Goal: Task Accomplishment & Management: Use online tool/utility

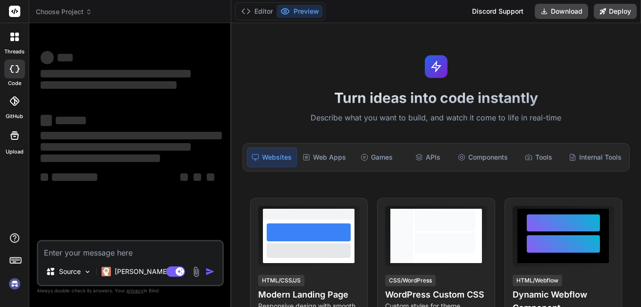
type textarea "x"
type textarea "d"
type textarea "x"
type textarea "do"
type textarea "x"
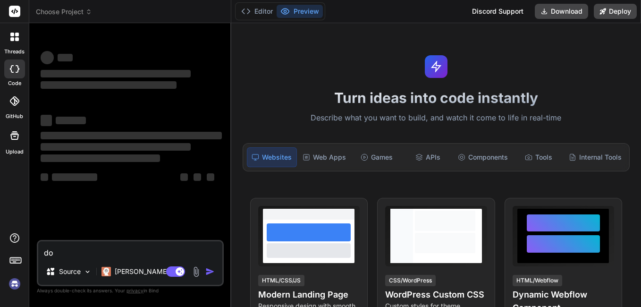
type textarea "do"
type textarea "x"
type textarea "do y"
type textarea "x"
type textarea "do yo"
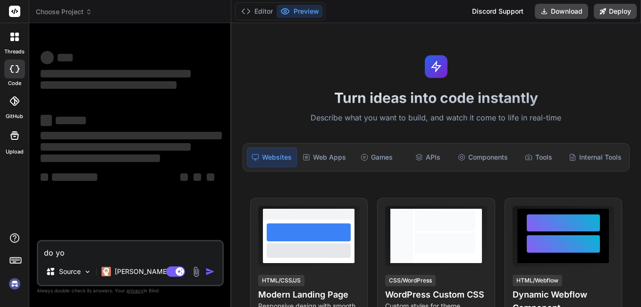
type textarea "x"
type textarea "do you"
type textarea "x"
type textarea "do you"
type textarea "x"
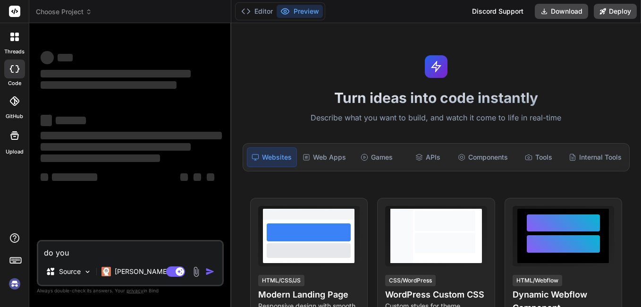
type textarea "do you k"
type textarea "x"
type textarea "do you kn"
type textarea "x"
type textarea "do you kno"
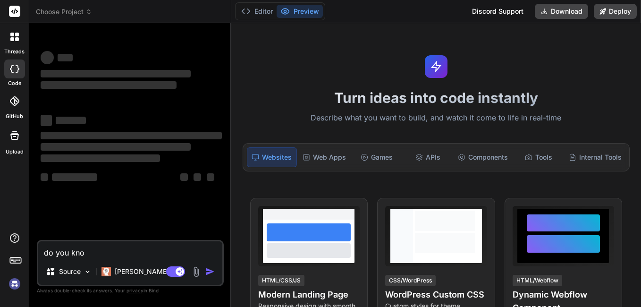
type textarea "x"
type textarea "do you know"
type textarea "x"
type textarea "do you know"
type textarea "x"
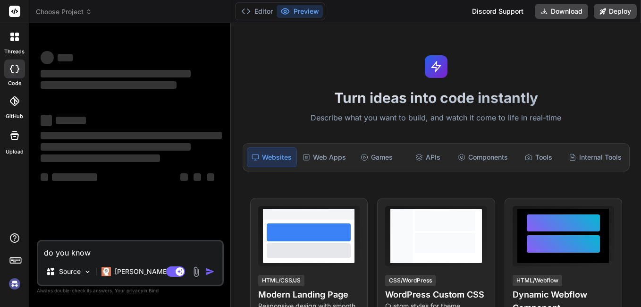
type textarea "do you know i"
type textarea "x"
type textarea "do you know [PERSON_NAME]"
type textarea "x"
type textarea "do you know iui"
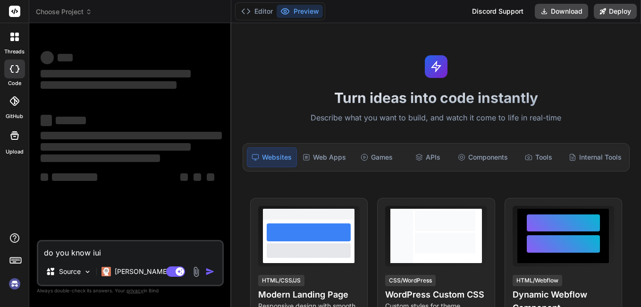
type textarea "x"
type textarea "do you know [PERSON_NAME]"
type textarea "x"
type textarea "do you know [PERSON_NAME]"
type textarea "x"
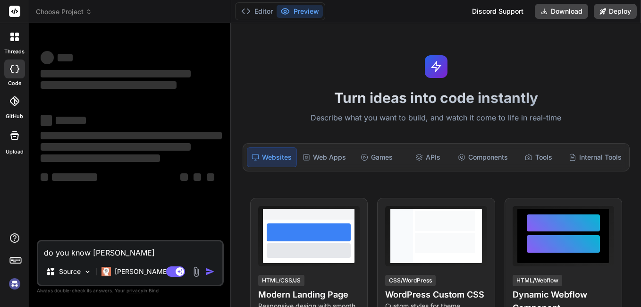
type textarea "do you know [PERSON_NAME]"
type textarea "x"
type textarea "do you know [PERSON_NAME]."
type textarea "x"
type textarea "do you know [PERSON_NAME].a"
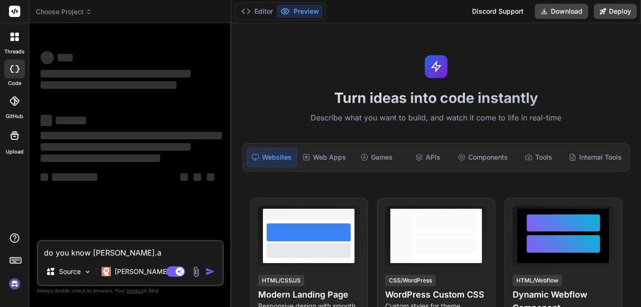
type textarea "x"
type textarea "do you know [DOMAIN_NAME]"
type textarea "x"
type textarea "do you know [DOMAIN_NAME]."
type textarea "x"
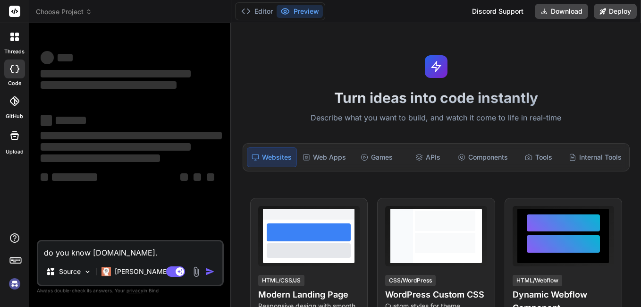
type textarea "do you know [PERSON_NAME].ac.u"
type textarea "x"
type textarea "do you know [DOMAIN_NAME]"
type textarea "x"
type textarea "do you know [DOMAIN_NAME]"
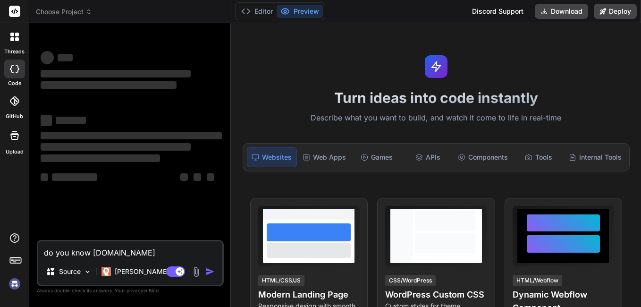
type textarea "x"
type textarea "do you know [DOMAIN_NAME] h"
type textarea "x"
type textarea "do you know [DOMAIN_NAME] ho"
type textarea "x"
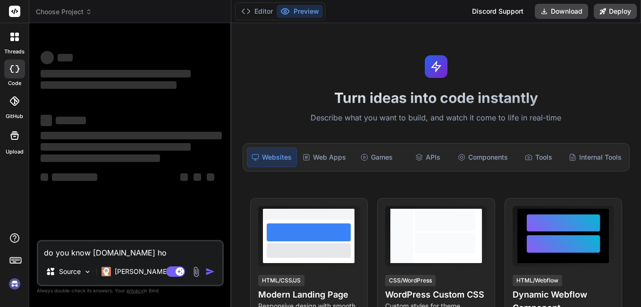
type textarea "do you know [DOMAIN_NAME] hom"
type textarea "x"
type textarea "do you know [DOMAIN_NAME] home"
type textarea "x"
type textarea "do you know [DOMAIN_NAME] homep"
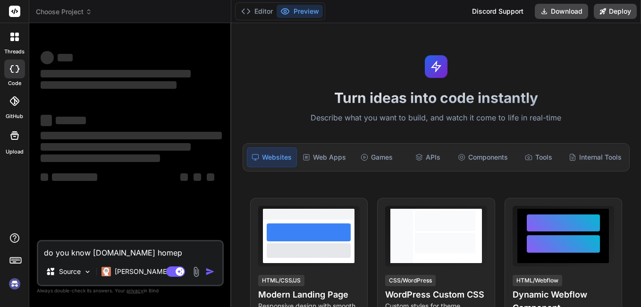
type textarea "x"
type textarea "do you know [DOMAIN_NAME] homepa"
type textarea "x"
type textarea "do you know [DOMAIN_NAME] homepag"
type textarea "x"
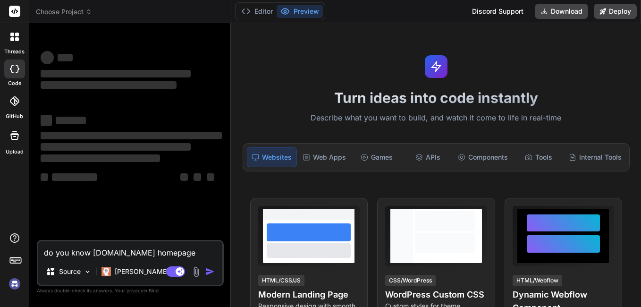
type textarea "do you know [DOMAIN_NAME] homepage"
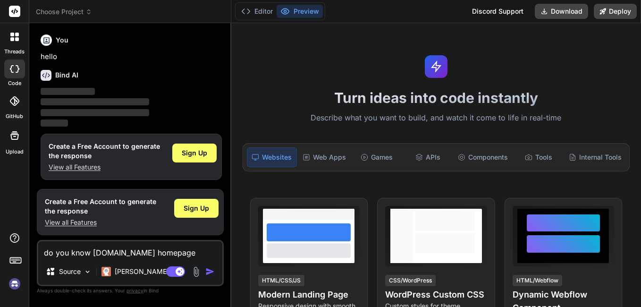
scroll to position [0, 0]
click at [196, 148] on span "Sign Up" at bounding box center [194, 152] width 25 height 9
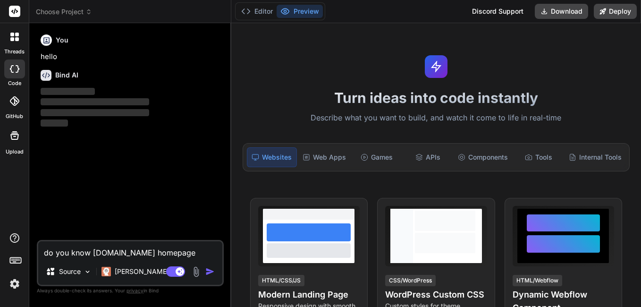
click at [207, 268] on img "button" at bounding box center [209, 271] width 9 height 9
type textarea "x"
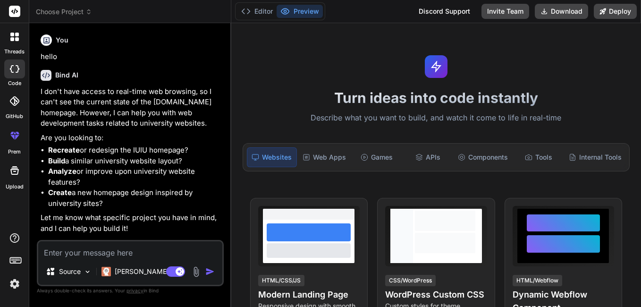
click at [100, 253] on textarea at bounding box center [130, 249] width 184 height 17
type textarea "x"
type textarea "c"
type textarea "x"
type textarea "co"
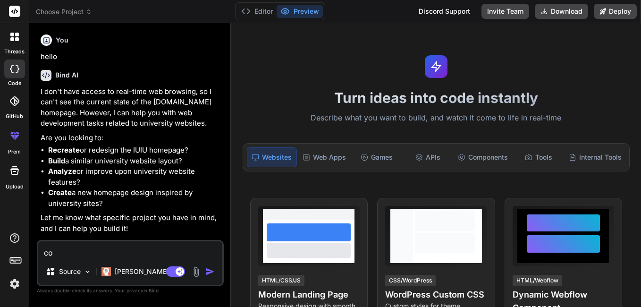
type textarea "x"
type textarea "cou"
type textarea "x"
type textarea "coul"
type textarea "x"
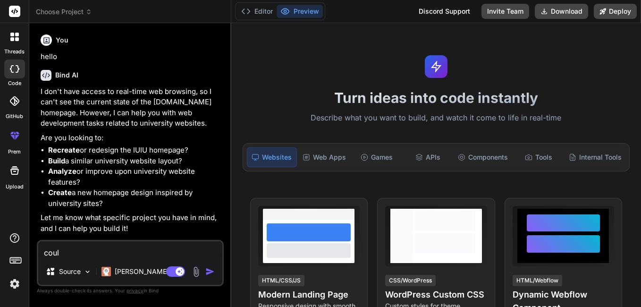
type textarea "could"
type textarea "x"
type textarea "could"
type textarea "x"
type textarea "could y"
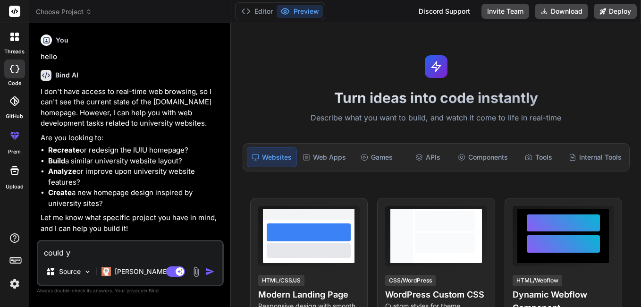
type textarea "x"
type textarea "could yo"
type textarea "x"
type textarea "could you"
type textarea "x"
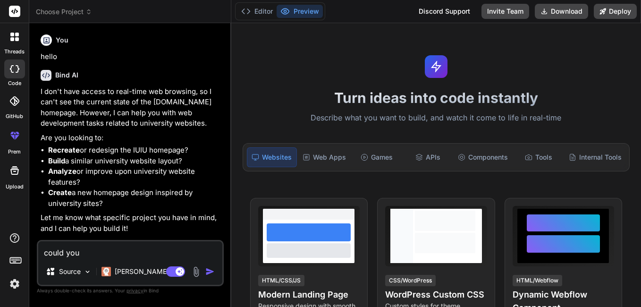
type textarea "could you"
type textarea "x"
type textarea "could you c"
type textarea "x"
type textarea "could you cr"
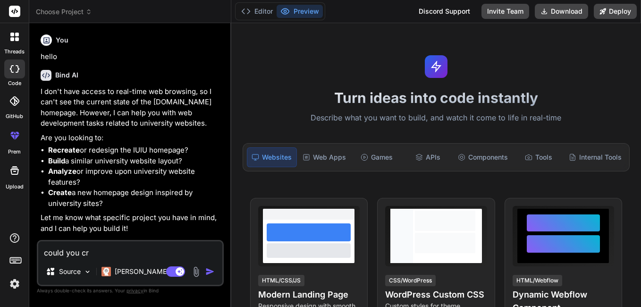
type textarea "x"
type textarea "could you cre"
type textarea "x"
type textarea "could you crea"
type textarea "x"
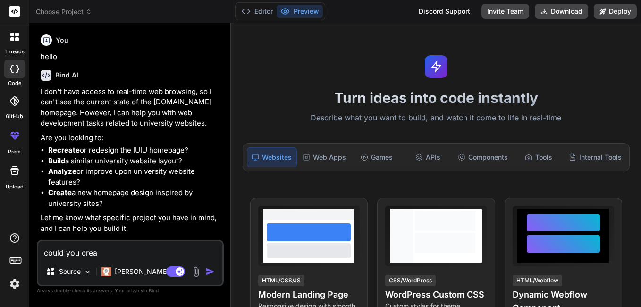
type textarea "could you creat"
type textarea "x"
type textarea "could you create"
type textarea "x"
type textarea "could you create"
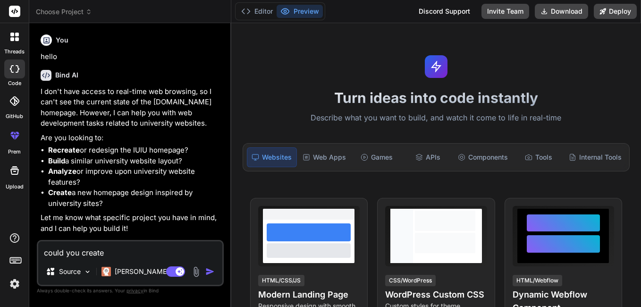
type textarea "x"
type textarea "could you create t"
type textarea "x"
type textarea "could you create th"
type textarea "x"
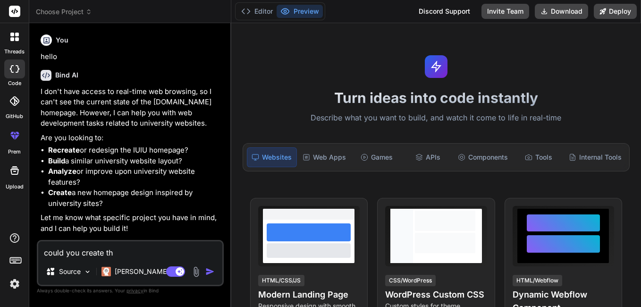
type textarea "could you create the"
type textarea "x"
type textarea "could you create the"
type textarea "x"
type textarea "could you create the h"
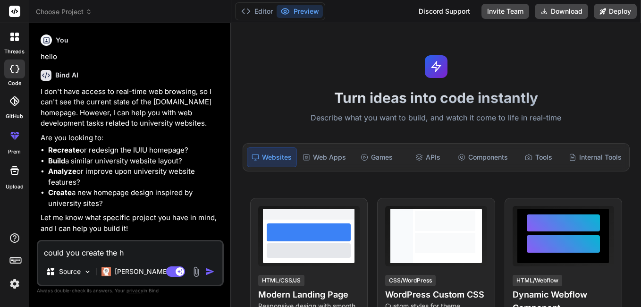
type textarea "x"
type textarea "could you create the ht"
type textarea "x"
type textarea "could you create the htm"
type textarea "x"
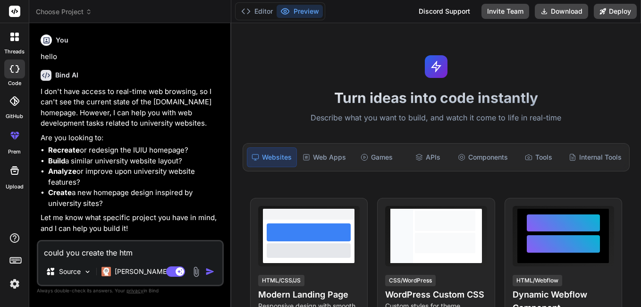
type textarea "could you create the html"
type textarea "x"
type textarea "could you create the html"
type textarea "x"
type textarea "could you create the html f"
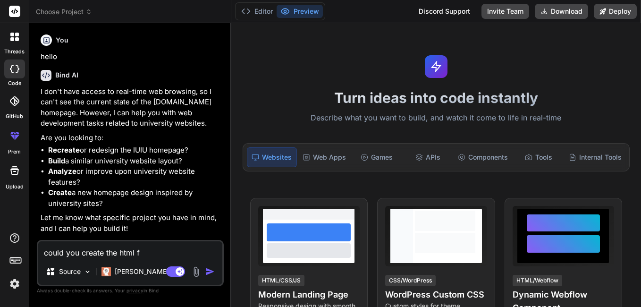
type textarea "x"
type textarea "could you create the html fo"
type textarea "x"
type textarea "could you create the html for"
type textarea "x"
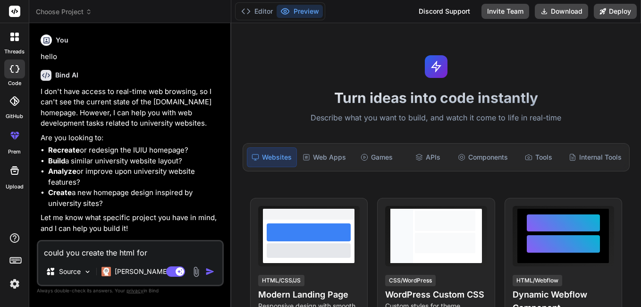
type textarea "could you create the html for"
type textarea "x"
type textarea "could you create the html for a"
type textarea "x"
type textarea "could you create the html for a"
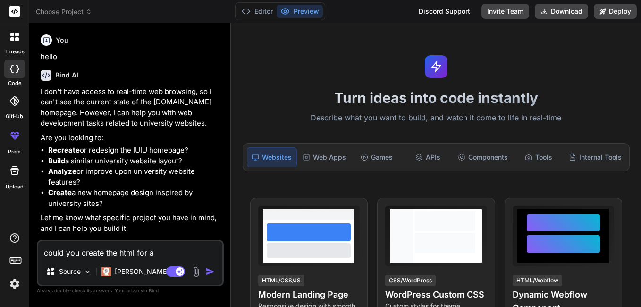
type textarea "x"
type textarea "could you create the html for a u"
type textarea "x"
type textarea "could you create the html for a un"
type textarea "x"
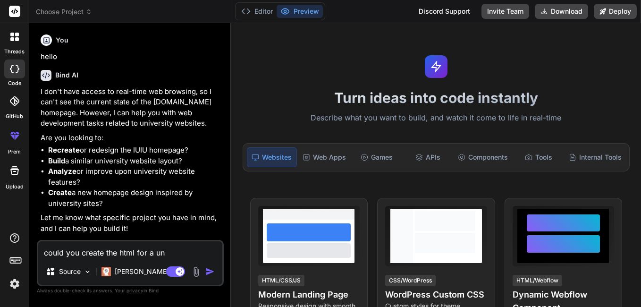
type textarea "could you create the html for a uni"
type textarea "x"
type textarea "could you create the html for a un"
type textarea "x"
type textarea "could you create the html for a u"
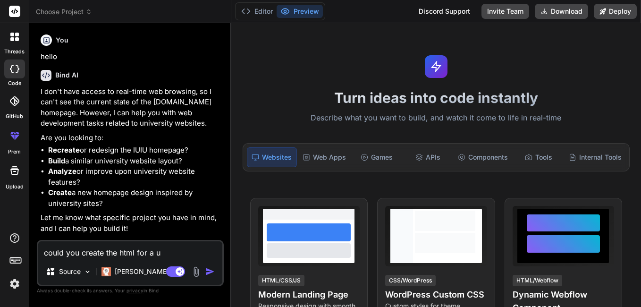
type textarea "x"
type textarea "could you create the html for a"
type textarea "x"
type textarea "could you create the html for a"
type textarea "x"
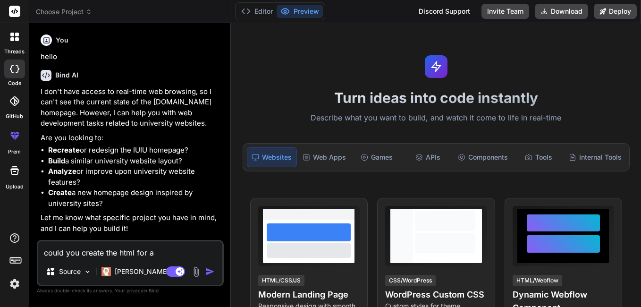
type textarea "could you create the html for"
type textarea "x"
type textarea "could you create the html for"
type textarea "x"
type textarea "could you create the html fo"
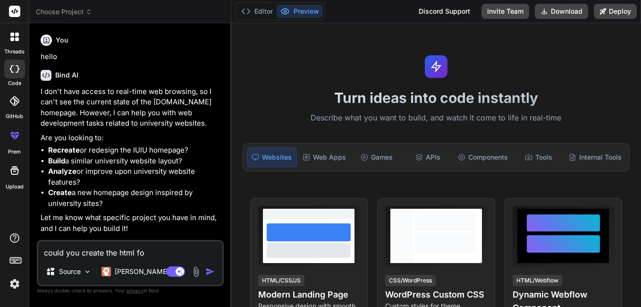
type textarea "x"
type textarea "could you create the html f"
type textarea "x"
type textarea "could you create the html"
type textarea "x"
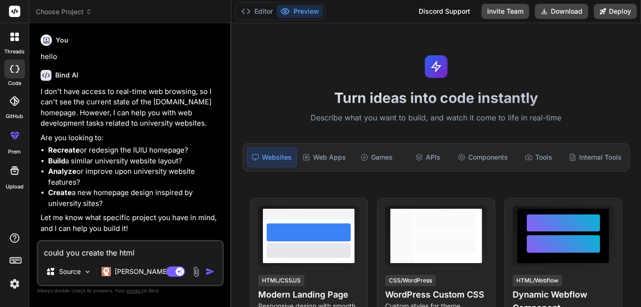
type textarea "could you create the html c"
type textarea "x"
type textarea "could you create the html co"
type textarea "x"
type textarea "could you create the html cod"
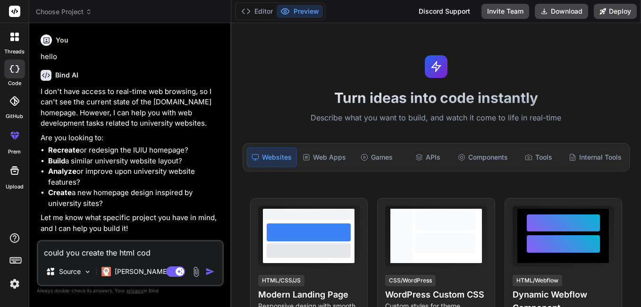
type textarea "x"
type textarea "could you create the html code"
type textarea "x"
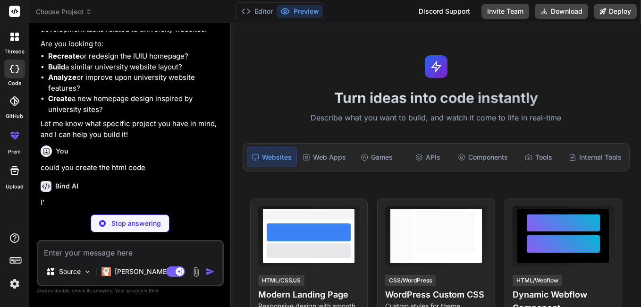
scroll to position [94, 0]
click at [199, 208] on div "You hello Bind AI I don't have access to real-time web browsing, so I can't see…" at bounding box center [130, 169] width 187 height 276
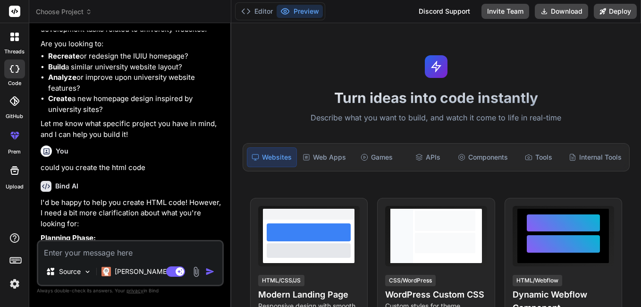
click at [201, 213] on p "I'd be happy to help you create HTML code! However, I need a bit more clarifica…" at bounding box center [131, 213] width 181 height 32
click at [146, 234] on p "Planning Phase:" at bounding box center [131, 238] width 181 height 11
click at [125, 255] on textarea at bounding box center [130, 249] width 184 height 17
paste textarea "IUIU FM IUIU Webmail Staff Area Alumni Contact Us logo Call Us +256701386400 Em…"
type textarea "x"
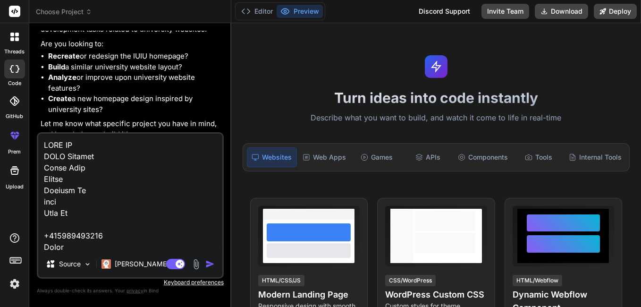
scroll to position [2234, 0]
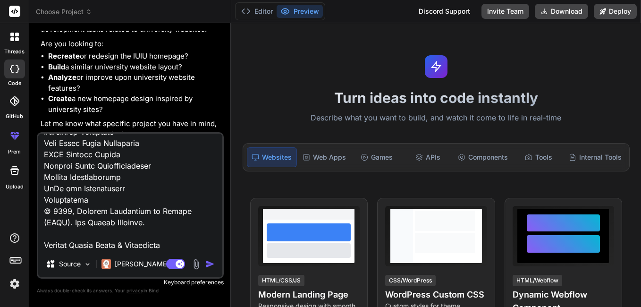
type textarea "IUIU FM IUIU Webmail Staff Area Alumni Contact Us logo Call Us +256701386400 Em…"
click at [211, 263] on img "button" at bounding box center [209, 263] width 9 height 9
type textarea "x"
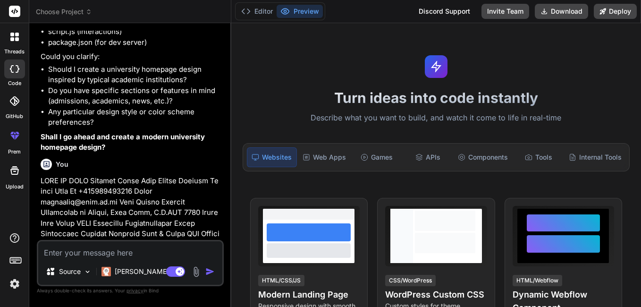
scroll to position [585, 0]
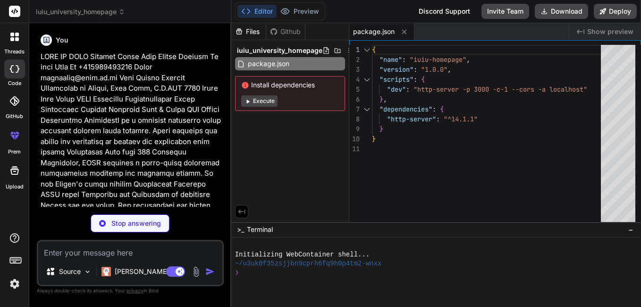
type textarea "x"
type textarea "<script src="script.js"></script> </body> </html>"
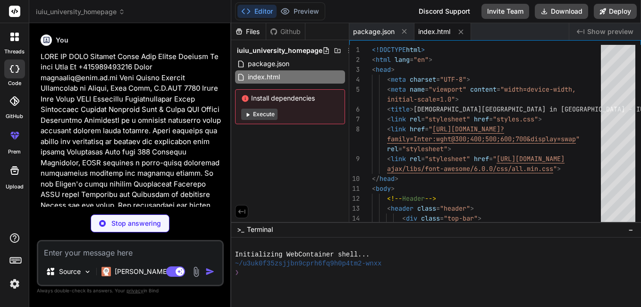
type textarea "x"
type textarea "rel="stylesheet"> <link rel="stylesheet" href="https://cdnjs.cloudflare.com/aja…"
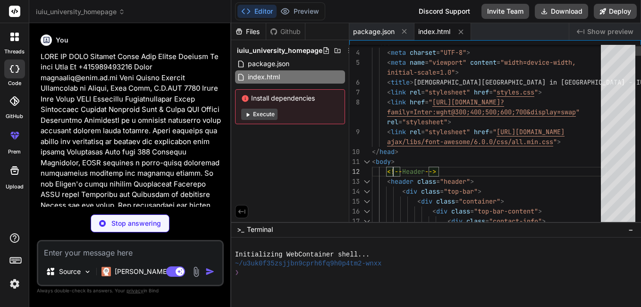
type textarea "x"
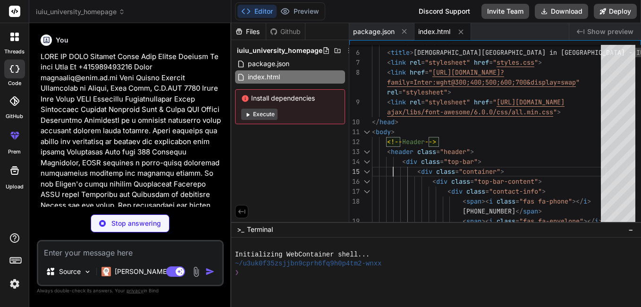
type textarea "<div class="contact-info"> <span><i class="fas fa-phone"></i> +256701386400</sp…"
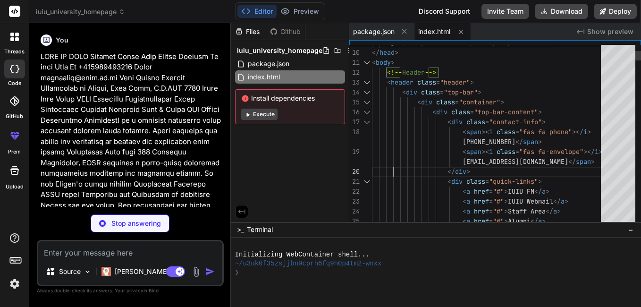
type textarea "x"
type textarea "<a href="#">Alumni</a> <a href="#">Contact Us</a> </div> </div> </div> </div> <…"
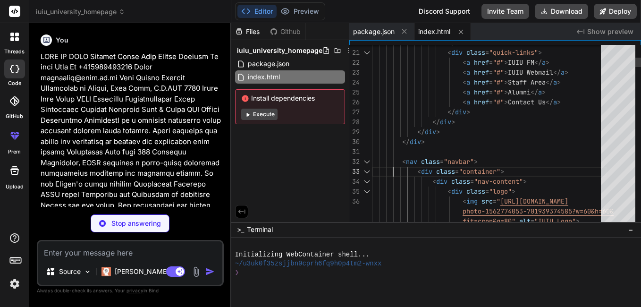
type textarea "x"
type textarea "<div class="logo"> <img src="https://images.unsplash.com/photo-1562774053-70193…"
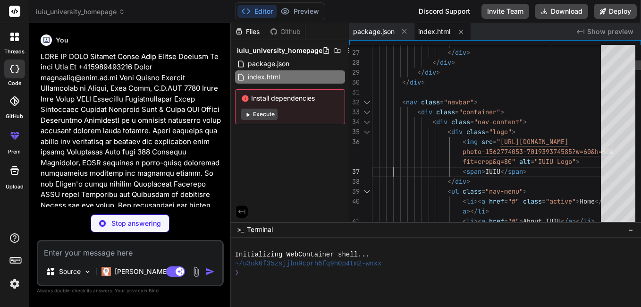
type textarea "x"
type textarea "<li><a href="#">Academics</a></li> <li><a href="#">Administrative Units</a></li…"
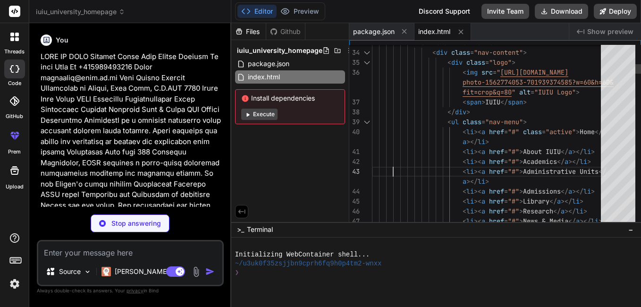
type textarea "x"
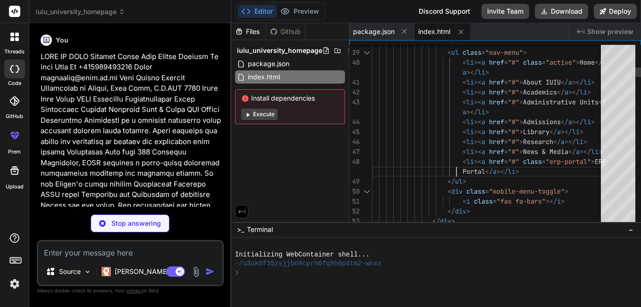
type textarea "<div class="mobile-menu-toggle"> <i class="fas fa-bars"></i> </div> </div> </di…"
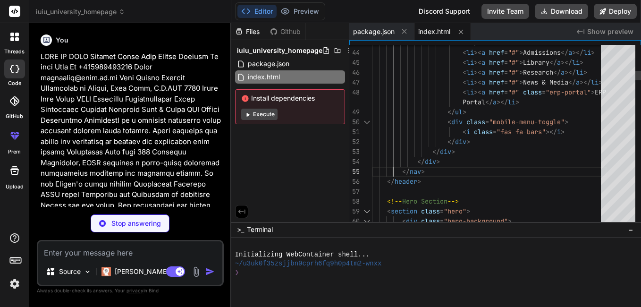
type textarea "x"
type textarea "<div class="hero-background"> <img src="https://images.unsplash.com/photo-15627…"
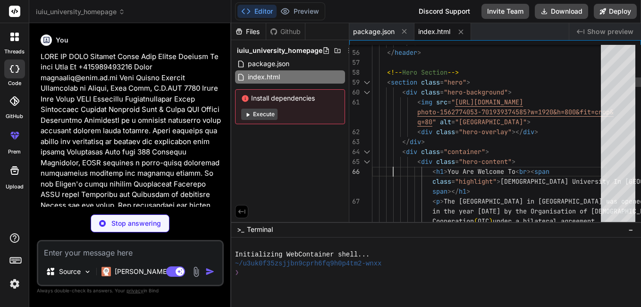
type textarea "x"
type textarea "span></h1> <p>The Islamic University in Uganda was opened in the year 1988 by t…"
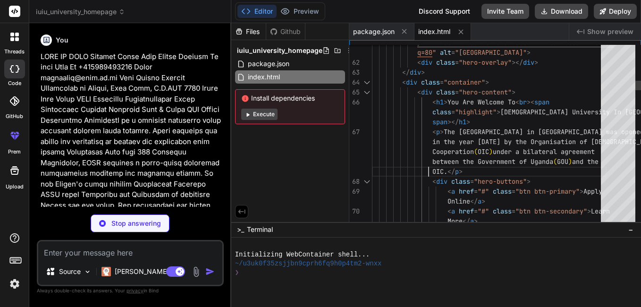
type textarea "x"
type textarea "More</a> </div> </div> </div> </section> <!-- Features Section --> <section cla…"
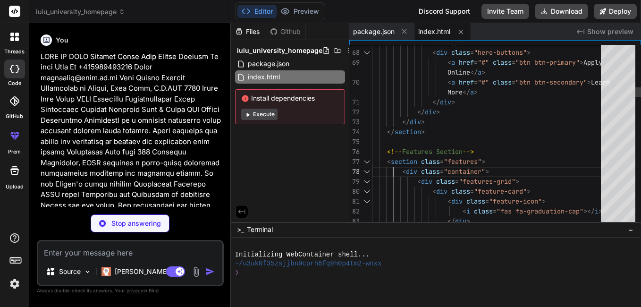
type textarea "x"
type textarea "<div class="feature-card"> <div class="feature-icon"> <i class="fas fa-graduati…"
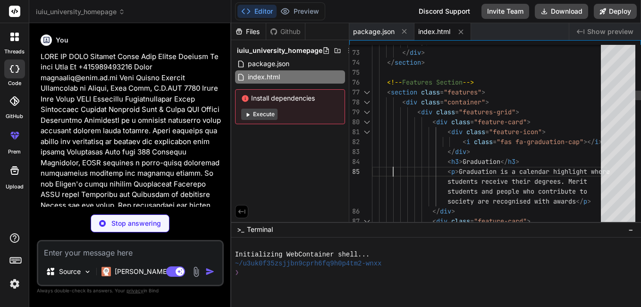
type textarea "x"
type textarea "<div class="feature-card"> <div class="feature-icon"> <i class="fas fa-user-gra…"
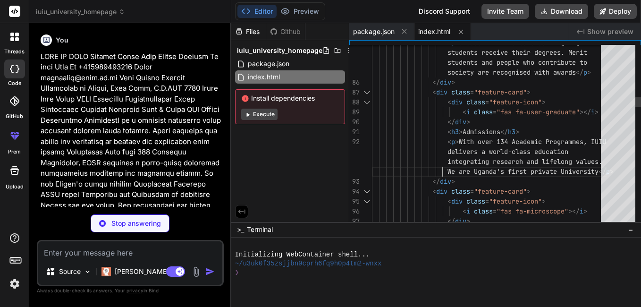
type textarea "x"
type textarea "<div class="feature-card"> <div class="feature-icon"> <i class="fas fa-microsco…"
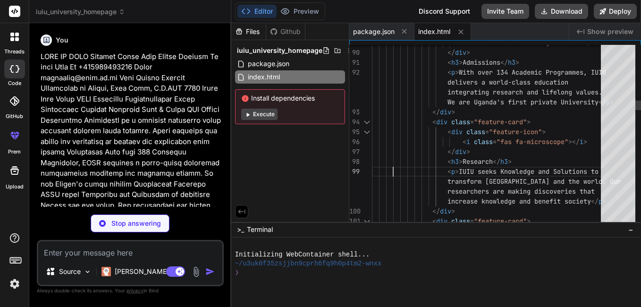
type textarea "x"
type textarea "<div class="feature-card"> <div class="feature-icon"> <i class="fas fa-camera">…"
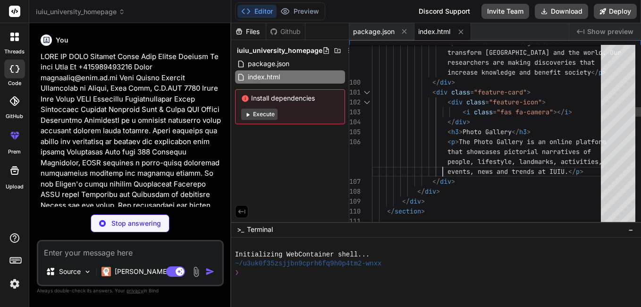
type textarea "x"
type textarea "</div> </div> </section> <!-- About Section --> <section class="about"> <div cl…"
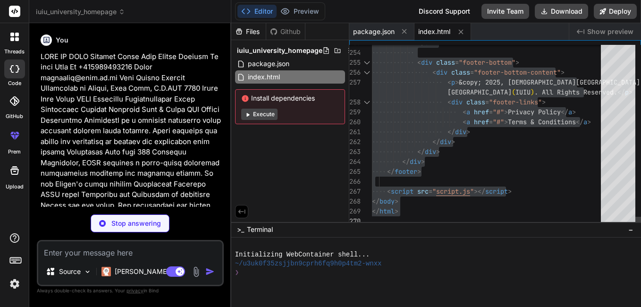
drag, startPoint x: 501, startPoint y: 111, endPoint x: 503, endPoint y: 102, distance: 9.7
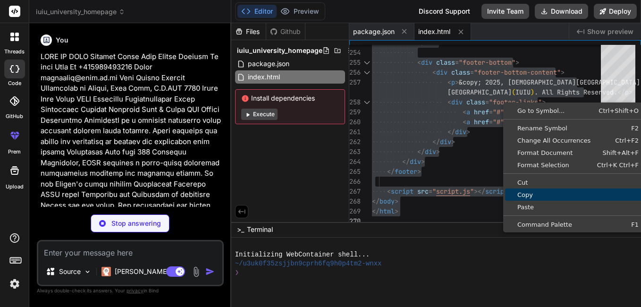
click at [525, 194] on span "Copy" at bounding box center [578, 195] width 146 height 6
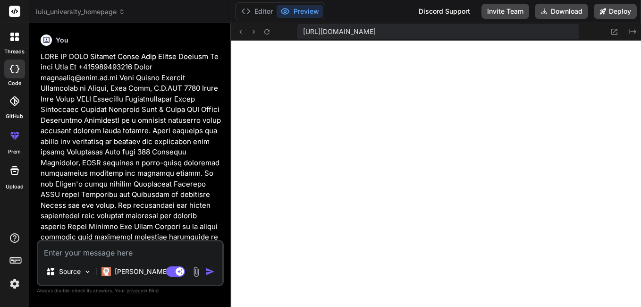
scroll to position [476, 0]
click at [88, 270] on img at bounding box center [88, 272] width 8 height 8
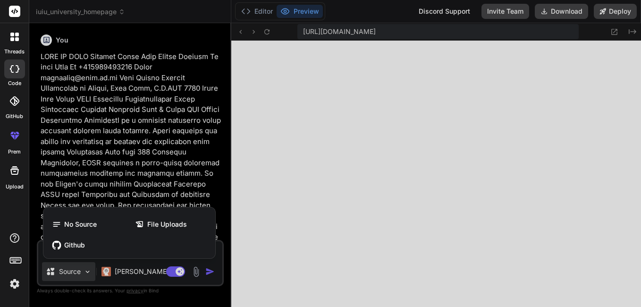
click at [88, 270] on div at bounding box center [320, 153] width 641 height 307
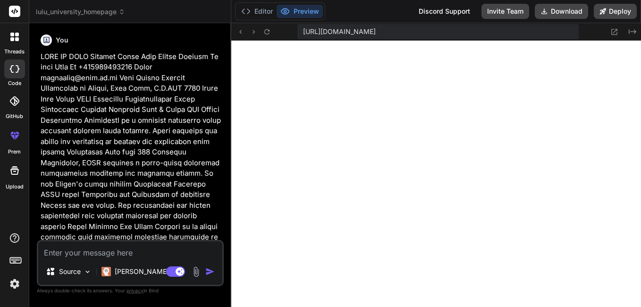
click at [192, 272] on img at bounding box center [196, 271] width 11 height 11
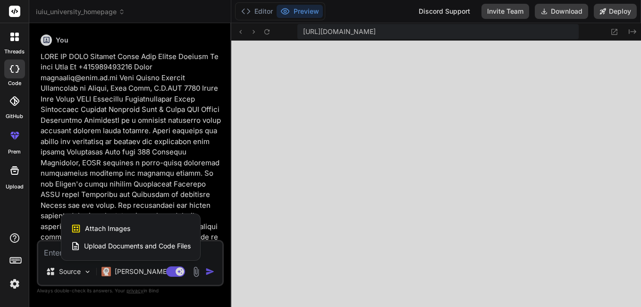
click at [195, 272] on div at bounding box center [320, 153] width 641 height 307
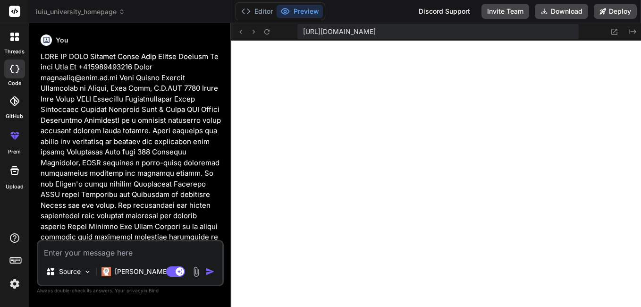
click at [195, 272] on img at bounding box center [196, 271] width 11 height 11
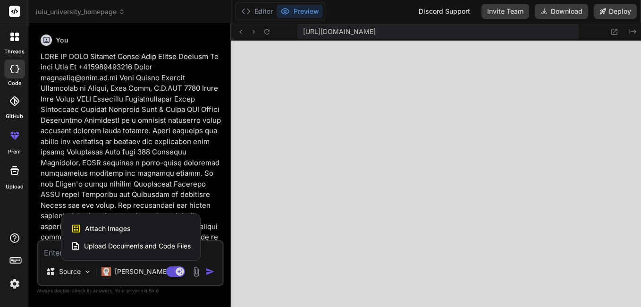
click at [131, 227] on div "Attach Images Image attachments are only supported in Claude and Gemini models." at bounding box center [131, 229] width 120 height 18
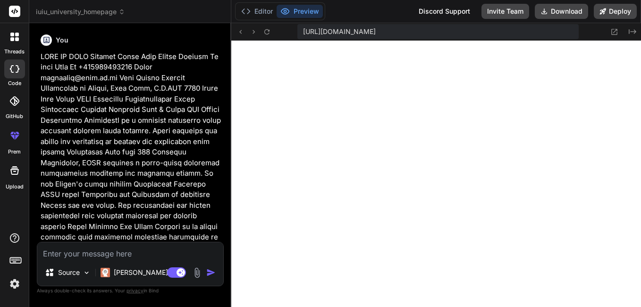
click at [201, 273] on img at bounding box center [197, 272] width 11 height 11
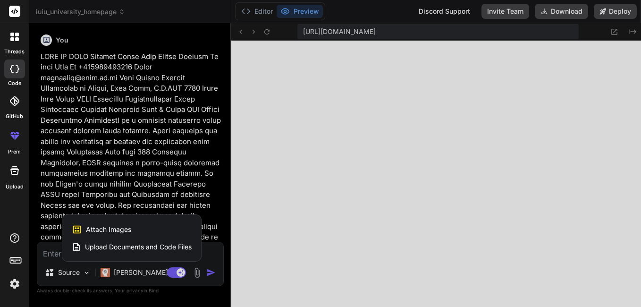
click at [112, 228] on span "Attach Images" at bounding box center [108, 229] width 45 height 9
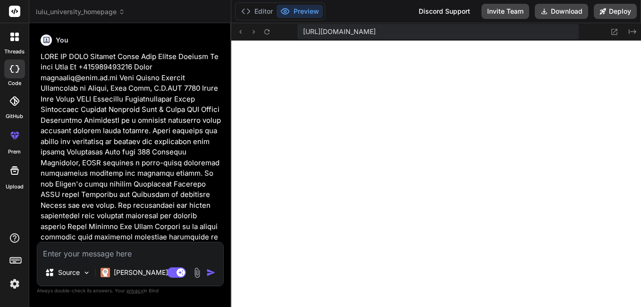
click at [200, 271] on img at bounding box center [197, 272] width 11 height 11
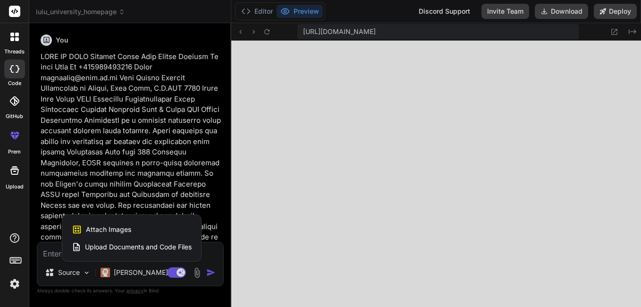
click at [125, 230] on span "Attach Images" at bounding box center [108, 229] width 45 height 9
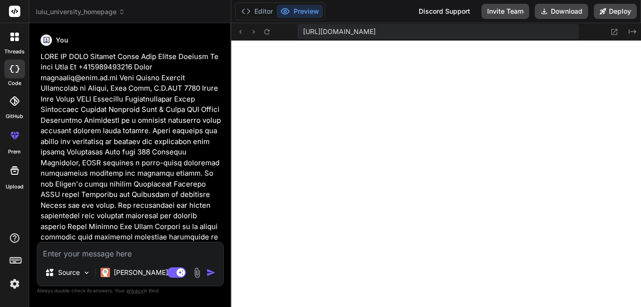
click at [197, 274] on img at bounding box center [197, 272] width 11 height 11
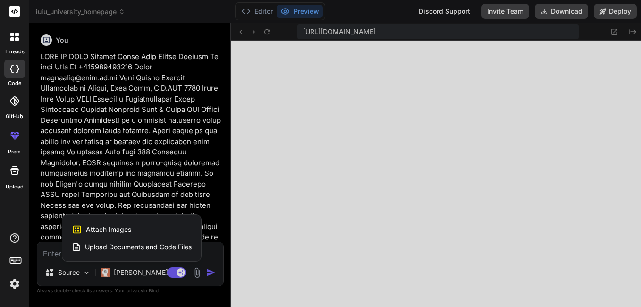
click at [131, 227] on div "Attach Images Image attachments are only supported in Claude and Gemini models." at bounding box center [132, 230] width 120 height 18
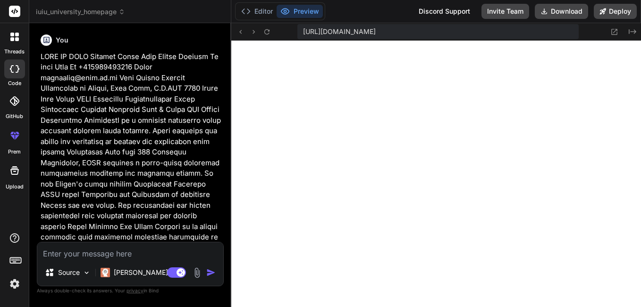
click at [199, 272] on img at bounding box center [197, 272] width 11 height 11
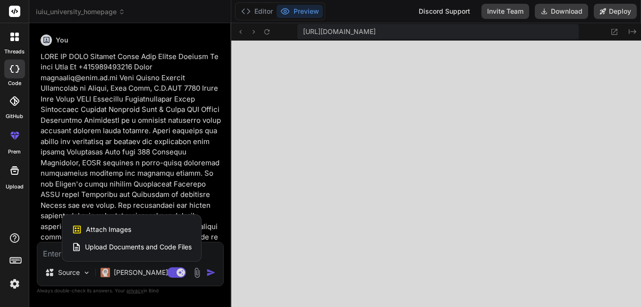
click at [124, 229] on span "Attach Images" at bounding box center [108, 229] width 45 height 9
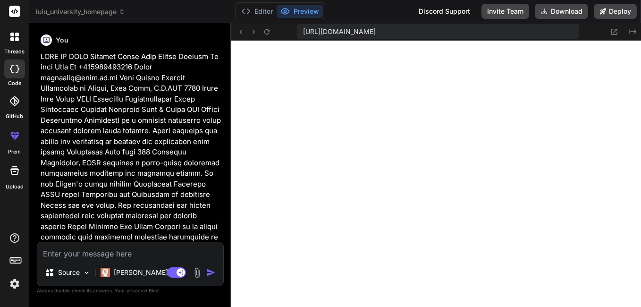
click at [196, 270] on img at bounding box center [197, 272] width 11 height 11
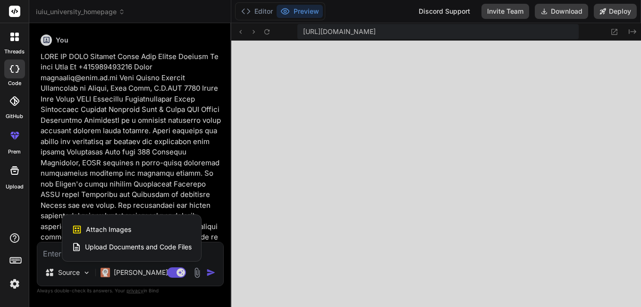
click at [141, 227] on div "Attach Images Image attachments are only supported in Claude and Gemini models." at bounding box center [132, 230] width 120 height 18
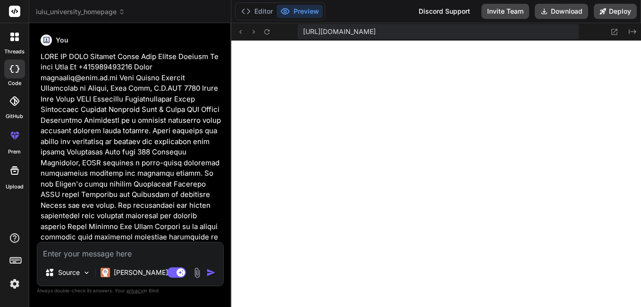
click at [201, 269] on img at bounding box center [197, 272] width 11 height 11
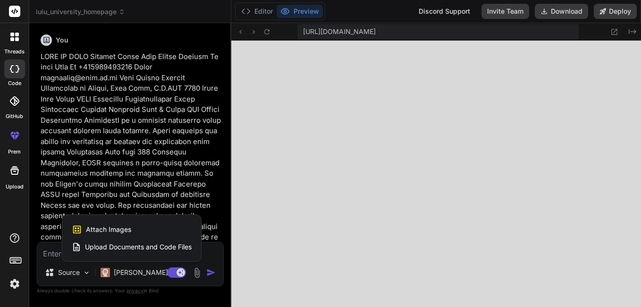
click at [123, 232] on span "Attach Images" at bounding box center [108, 229] width 45 height 9
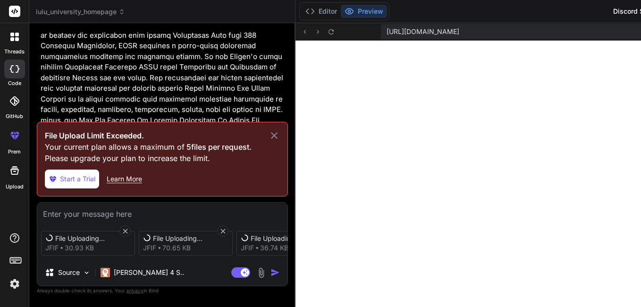
scroll to position [500, 0]
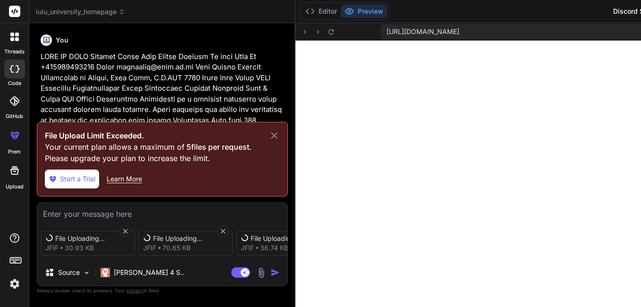
click at [89, 209] on textarea at bounding box center [162, 211] width 250 height 17
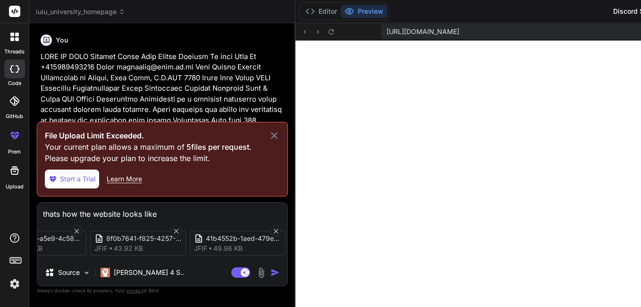
scroll to position [0, 252]
click at [275, 132] on icon at bounding box center [274, 135] width 11 height 11
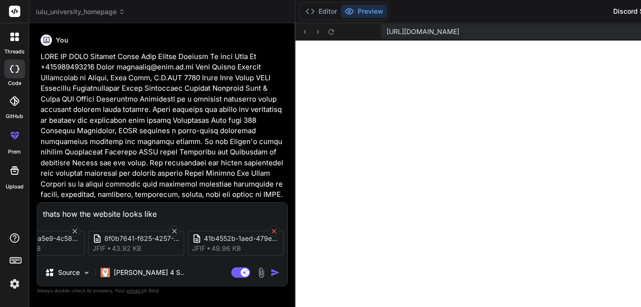
click at [274, 229] on icon at bounding box center [274, 231] width 8 height 8
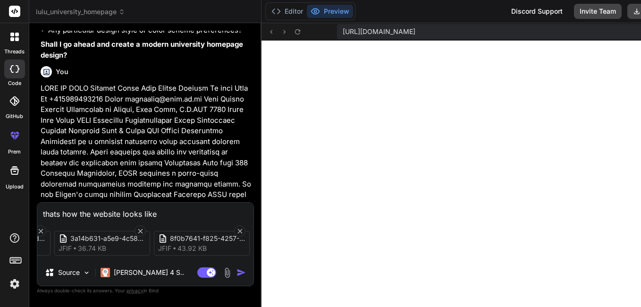
scroll to position [531, 0]
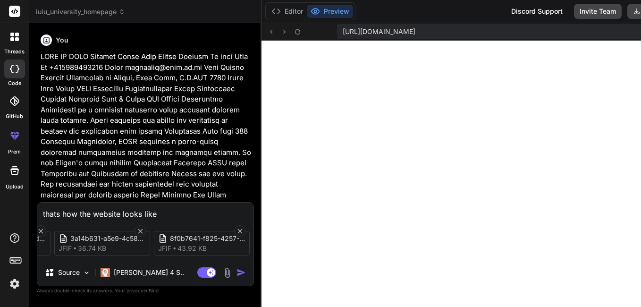
click at [238, 271] on img "button" at bounding box center [241, 272] width 9 height 9
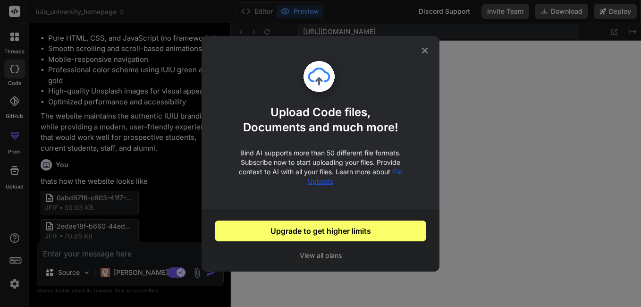
scroll to position [1968, 0]
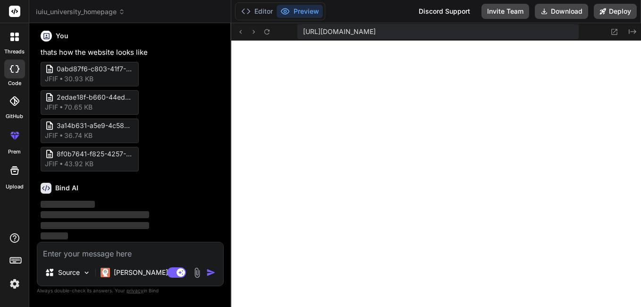
click at [196, 270] on img at bounding box center [197, 272] width 11 height 11
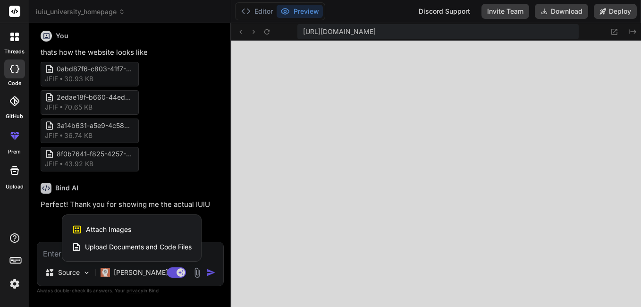
click at [190, 168] on div at bounding box center [320, 153] width 641 height 307
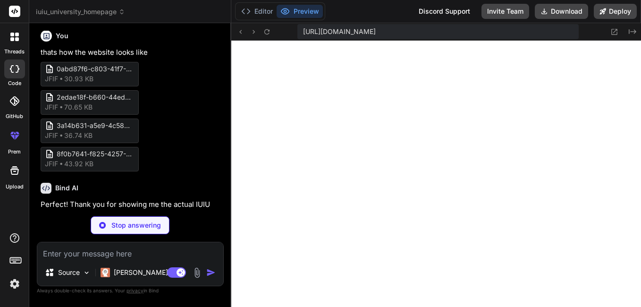
scroll to position [825, 0]
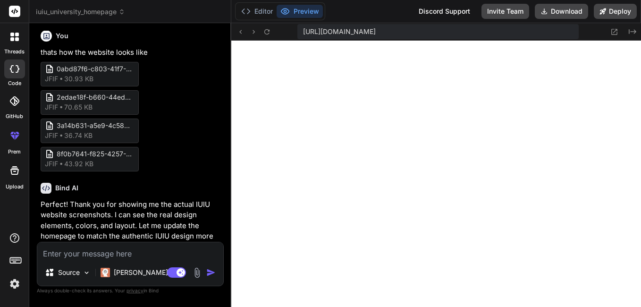
click at [129, 246] on textarea at bounding box center [130, 250] width 186 height 17
click at [198, 271] on img at bounding box center [197, 272] width 11 height 11
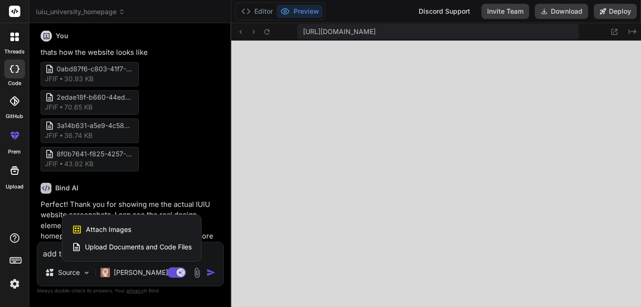
click at [141, 227] on div "Attach Images Image attachments are only supported in Claude and Gemini models." at bounding box center [132, 230] width 120 height 18
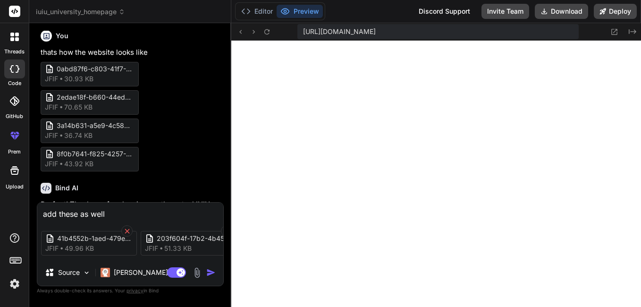
click at [130, 228] on icon at bounding box center [127, 231] width 8 height 8
click at [130, 228] on icon at bounding box center [130, 231] width 8 height 8
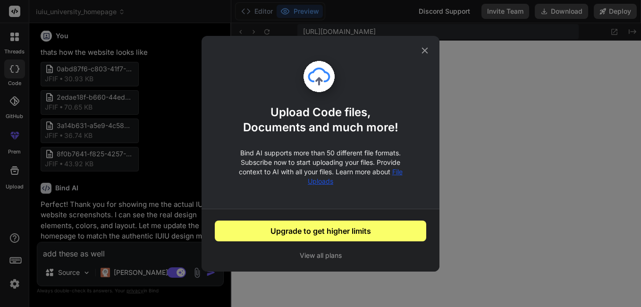
click at [422, 47] on icon at bounding box center [425, 50] width 10 height 10
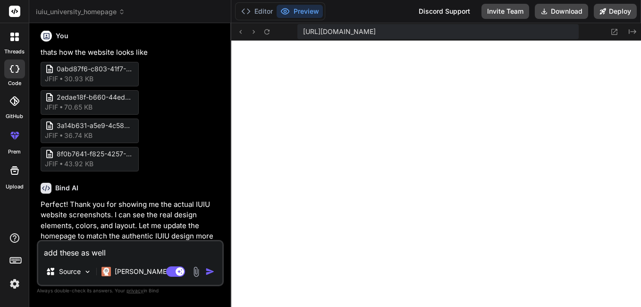
click at [197, 271] on img at bounding box center [196, 271] width 11 height 11
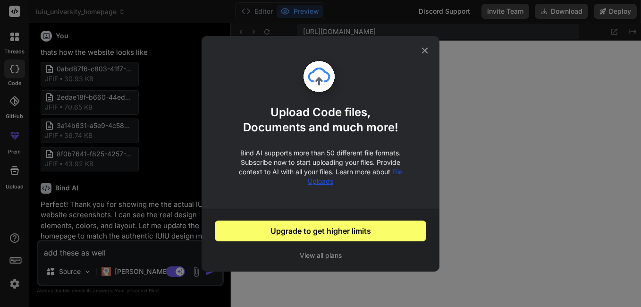
click at [425, 50] on icon at bounding box center [425, 50] width 6 height 6
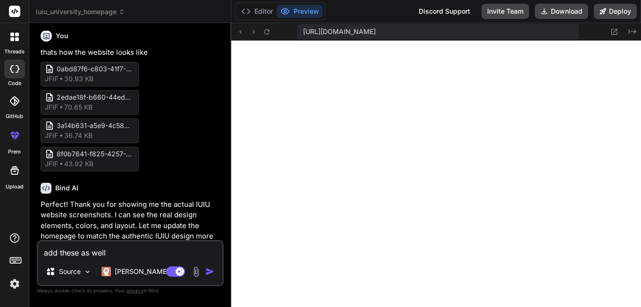
click at [198, 272] on img at bounding box center [196, 271] width 11 height 11
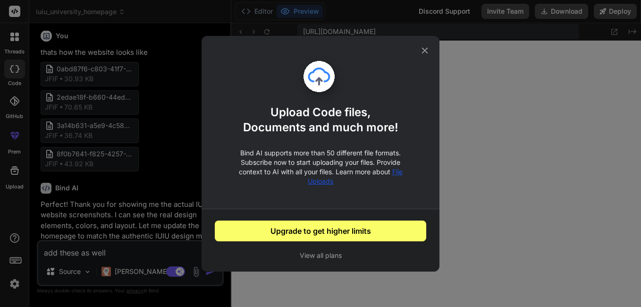
click at [198, 272] on div "Upload Code files, Documents and much more! Bind AI supports more than 50 diffe…" at bounding box center [320, 153] width 641 height 307
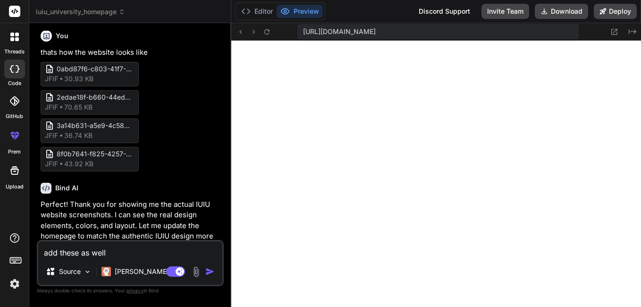
click at [198, 272] on img at bounding box center [196, 271] width 11 height 11
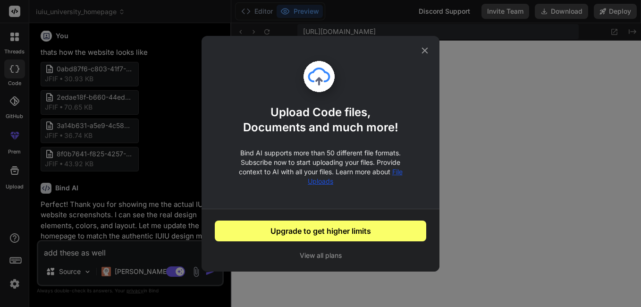
click at [422, 49] on icon at bounding box center [425, 50] width 10 height 10
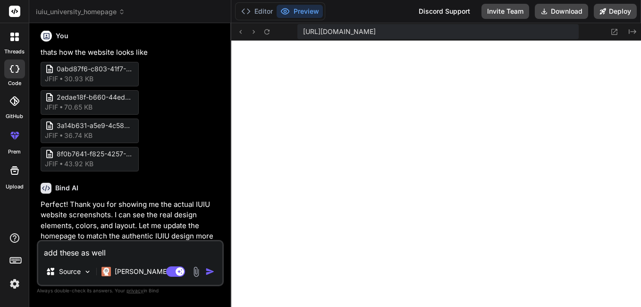
click at [146, 251] on textarea "add these as well" at bounding box center [130, 249] width 184 height 17
click at [195, 273] on img at bounding box center [196, 271] width 11 height 11
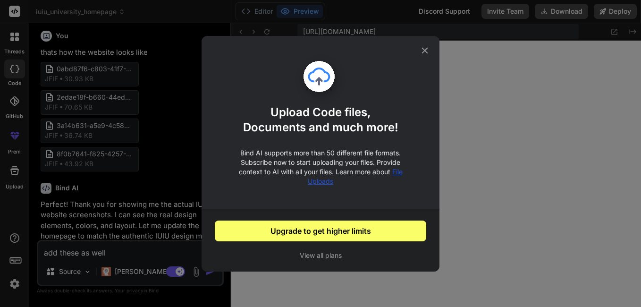
click at [195, 273] on div "Upload Code files, Documents and much more! Bind AI supports more than 50 diffe…" at bounding box center [320, 153] width 641 height 307
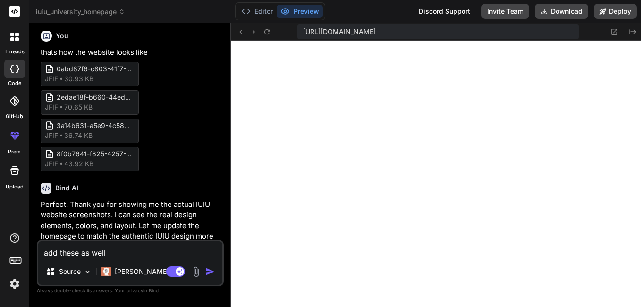
click at [110, 253] on textarea "add these as well" at bounding box center [130, 249] width 184 height 17
paste textarea "file:///C:/Users/Admin/Downloads/41b4552b-1aed-479e-a465-51f29bdfc46e%20(1).jfif"
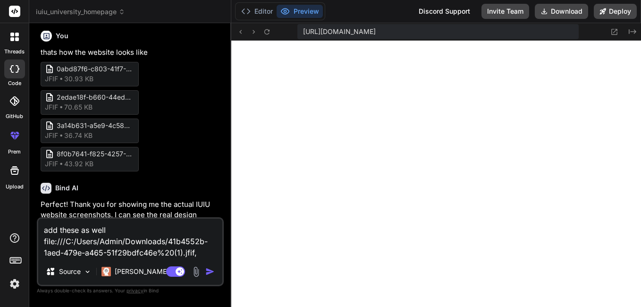
paste textarea "file:///C:/Users/Admin/Downloads/646a81d3-3c43-4320-86c6-2e1569429caa.jfif"
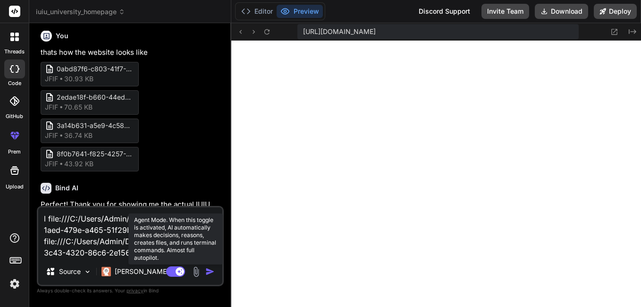
drag, startPoint x: 191, startPoint y: 234, endPoint x: 183, endPoint y: 275, distance: 42.4
click at [183, 275] on div "l file:///C:/Users/Admin/Downloads/41b4552b-1aed-479e-a465-51f29bdfc46e%20(1).j…" at bounding box center [130, 246] width 187 height 80
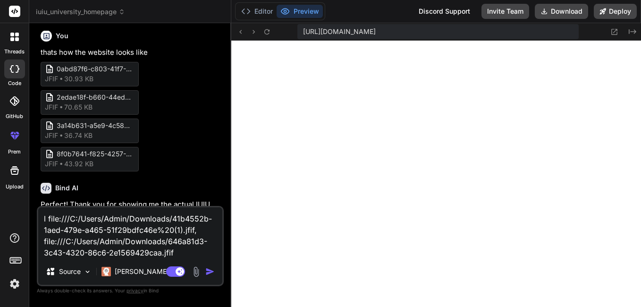
click at [49, 217] on textarea "l file:///C:/Users/Admin/Downloads/41b4552b-1aed-479e-a465-51f29bdfc46e%20(1).j…" at bounding box center [130, 232] width 184 height 51
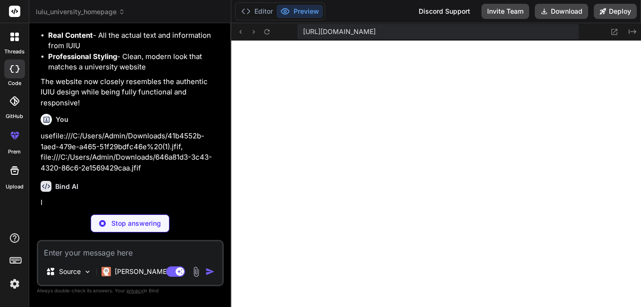
scroll to position [2584, 0]
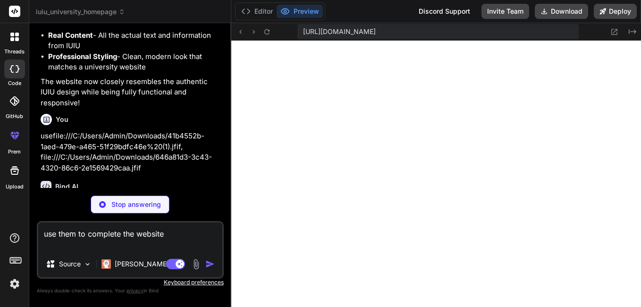
click at [107, 131] on p "usefile:///C:/Users/Admin/Downloads/41b4552b-1aed-479e-a465-51f29bdfc46e%20(1).…" at bounding box center [131, 152] width 181 height 42
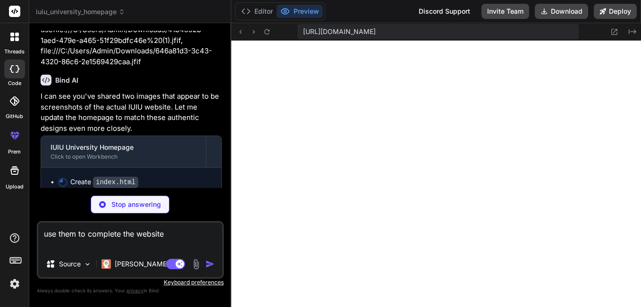
scroll to position [2697, 0]
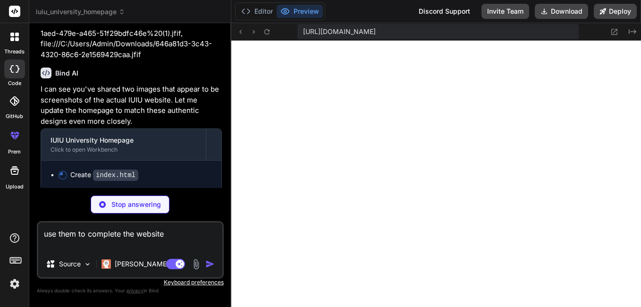
drag, startPoint x: 182, startPoint y: 235, endPoint x: 34, endPoint y: 234, distance: 148.7
click at [34, 234] on div "Bind AI Web Search Created with Pixso. Code Generator You hello Bind AI I don't…" at bounding box center [130, 164] width 202 height 283
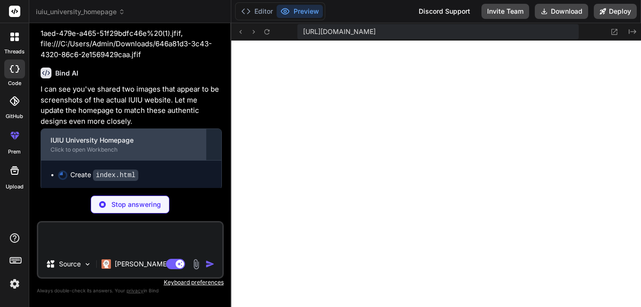
click at [102, 137] on div "IUIU University Homepage" at bounding box center [124, 140] width 146 height 9
click at [92, 143] on div "IUIU University Homepage" at bounding box center [124, 140] width 146 height 9
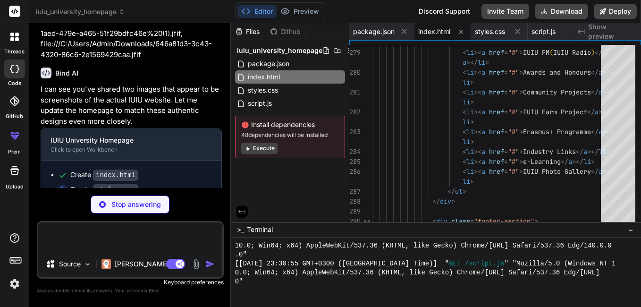
click at [210, 198] on div "Stop answering" at bounding box center [130, 204] width 187 height 18
click at [218, 77] on div "Bind AI" at bounding box center [131, 73] width 181 height 11
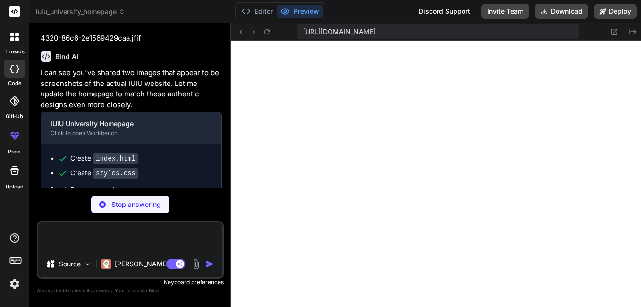
scroll to position [1166, 0]
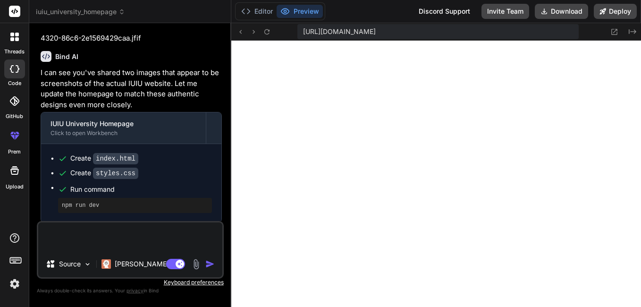
click at [78, 173] on div "Create styles.css" at bounding box center [104, 173] width 68 height 10
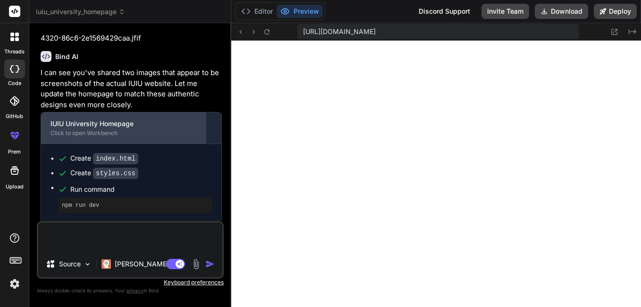
click at [116, 131] on div "Click to open Workbench" at bounding box center [124, 133] width 146 height 8
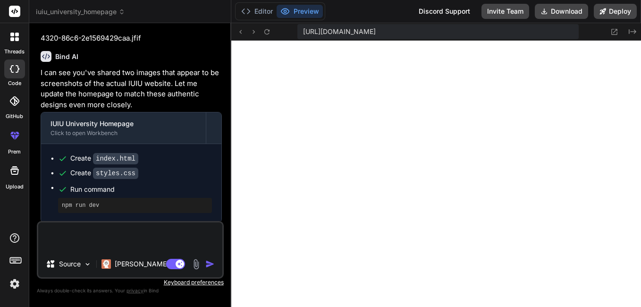
click at [69, 206] on pre "npm run dev" at bounding box center [135, 206] width 146 height 8
click at [97, 207] on pre "npm run dev" at bounding box center [135, 206] width 146 height 8
click at [256, 9] on button "Editor" at bounding box center [257, 11] width 39 height 13
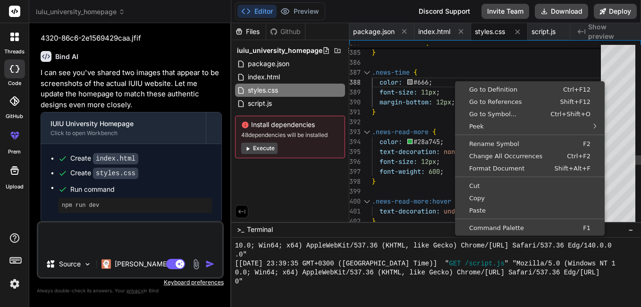
scroll to position [0, 0]
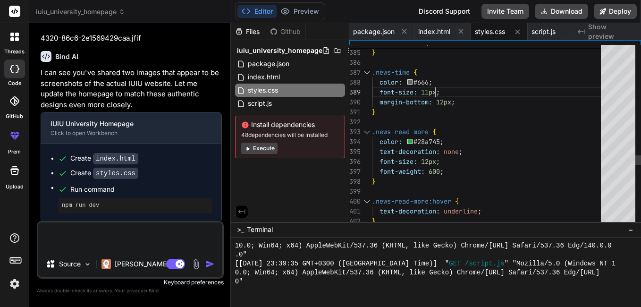
click at [425, 32] on span "index.html" at bounding box center [434, 31] width 32 height 9
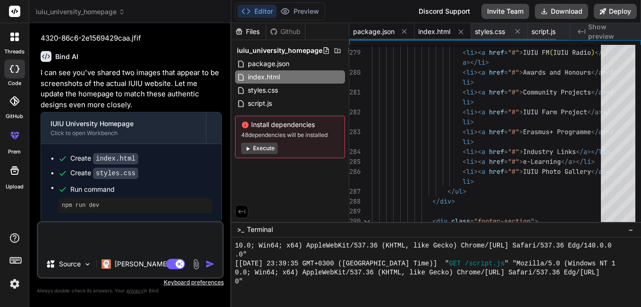
click at [387, 29] on span "package.json" at bounding box center [374, 31] width 42 height 9
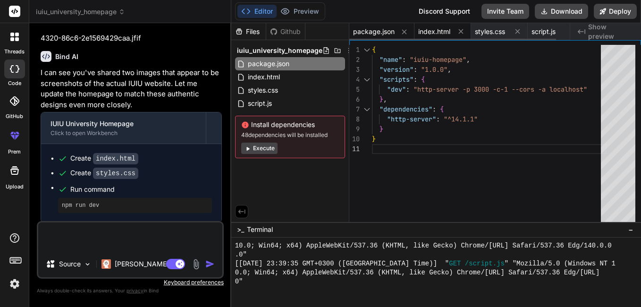
click at [426, 27] on span "index.html" at bounding box center [434, 31] width 32 height 9
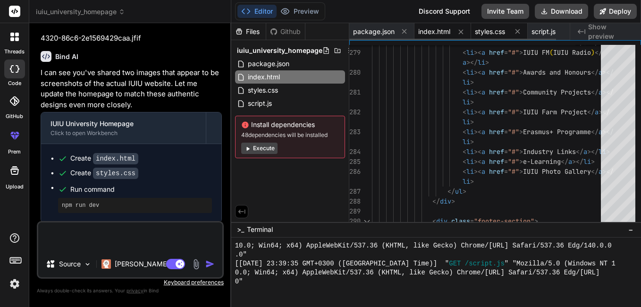
click at [486, 32] on span "styles.css" at bounding box center [490, 31] width 30 height 9
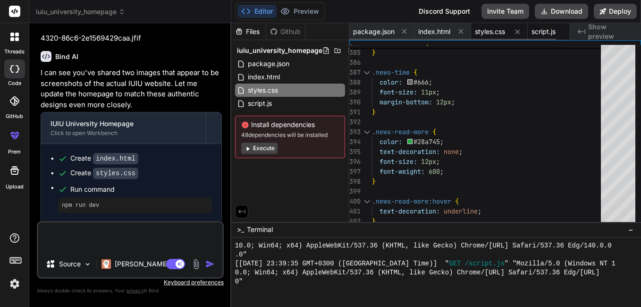
click at [538, 31] on span "script.js" at bounding box center [544, 31] width 24 height 9
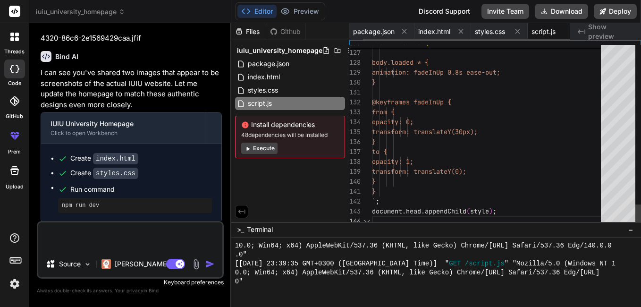
scroll to position [0, 15]
click at [416, 31] on span "index.html" at bounding box center [420, 31] width 32 height 9
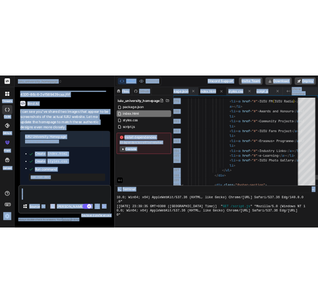
scroll to position [0, 0]
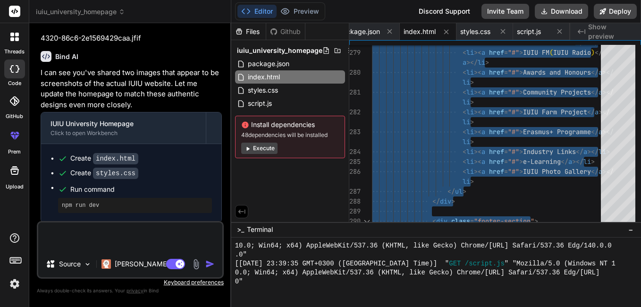
click at [594, 29] on span "Show preview" at bounding box center [610, 31] width 45 height 19
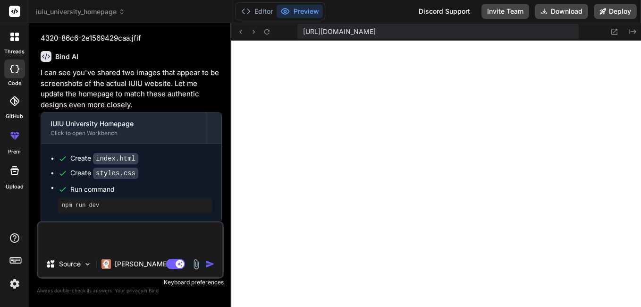
click at [88, 242] on textarea at bounding box center [130, 236] width 184 height 28
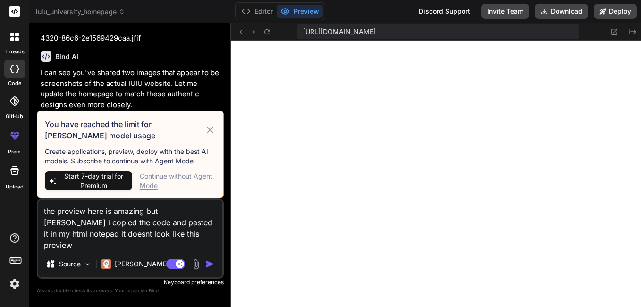
click at [206, 259] on img "button" at bounding box center [209, 263] width 9 height 9
click at [207, 129] on icon at bounding box center [210, 129] width 11 height 11
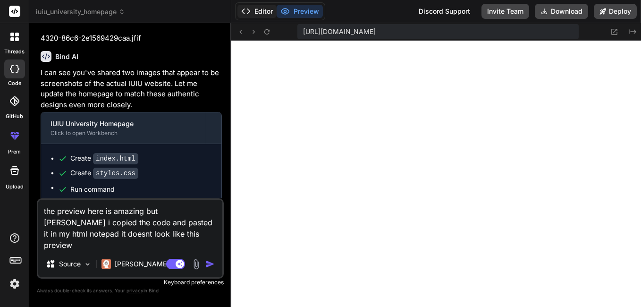
click at [247, 14] on icon at bounding box center [245, 11] width 9 height 9
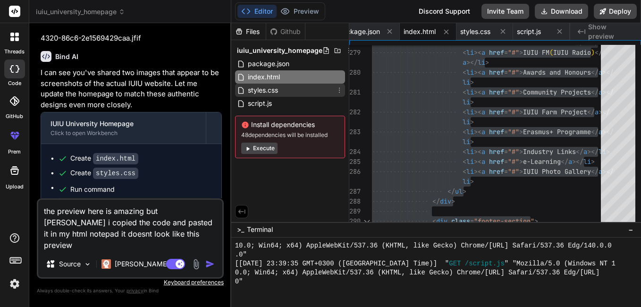
click at [266, 89] on span "styles.css" at bounding box center [263, 90] width 32 height 11
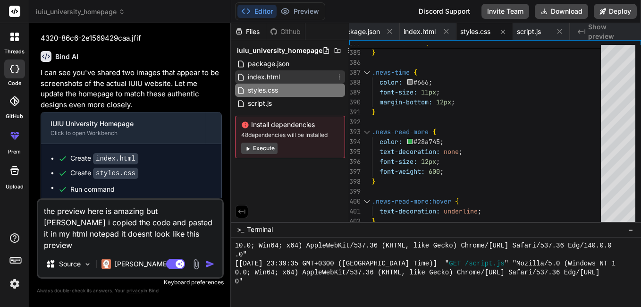
click at [269, 79] on span "index.html" at bounding box center [264, 76] width 34 height 11
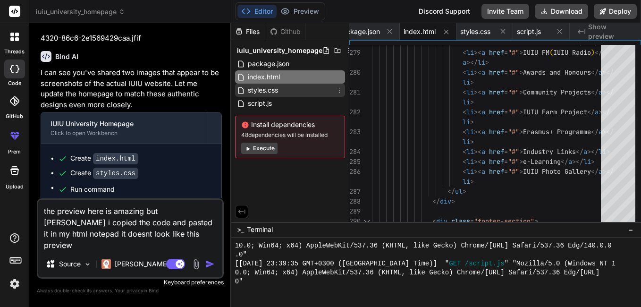
click at [290, 93] on div "styles.css" at bounding box center [290, 90] width 110 height 13
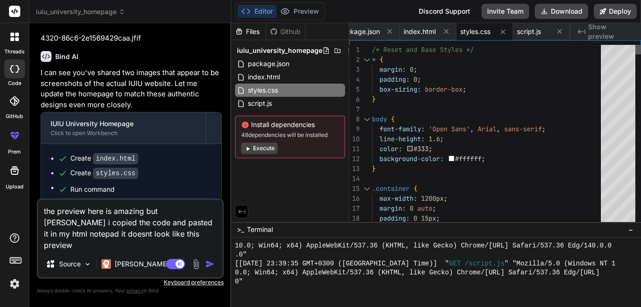
click at [636, 45] on div at bounding box center [639, 49] width 6 height 9
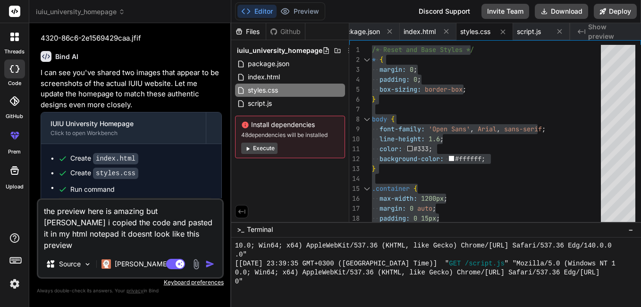
click at [222, 54] on div "You hello Bind AI I don't have access to real-time web browsing, so I can't see…" at bounding box center [131, 115] width 185 height 168
click at [178, 75] on p "I can see you've shared two images that appear to be screenshots of the actual …" at bounding box center [131, 89] width 181 height 42
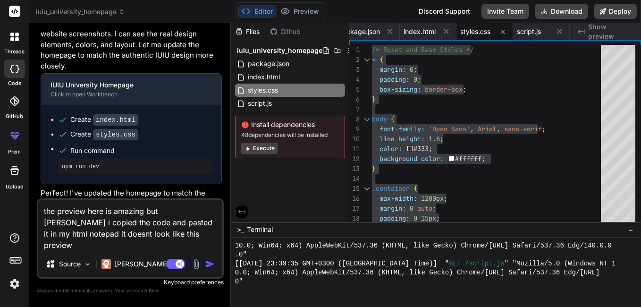
scroll to position [2147, 0]
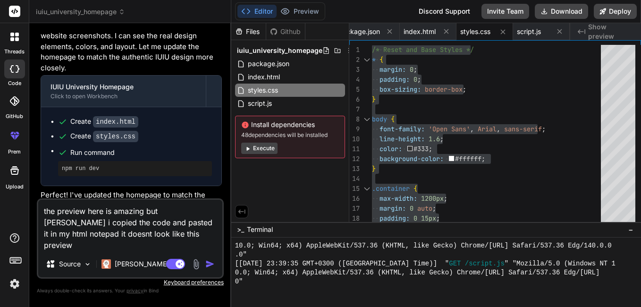
click at [75, 121] on div "Create index.html" at bounding box center [104, 122] width 68 height 10
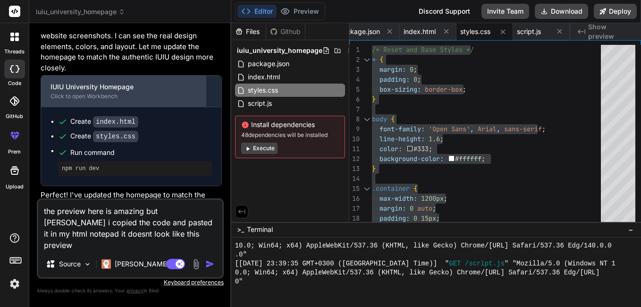
click at [75, 97] on div "Click to open Workbench" at bounding box center [124, 97] width 146 height 8
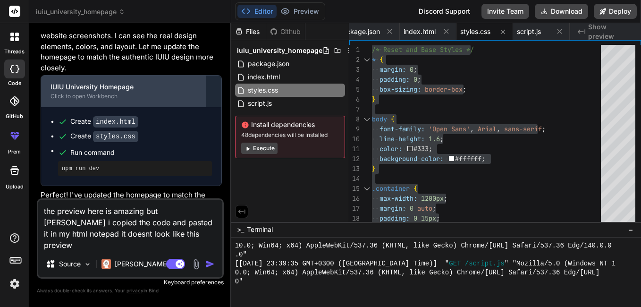
click at [75, 97] on div "Click to open Workbench" at bounding box center [124, 97] width 146 height 8
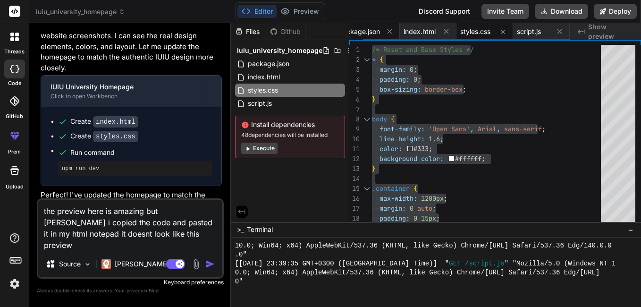
click at [366, 31] on span "package.json" at bounding box center [360, 31] width 42 height 9
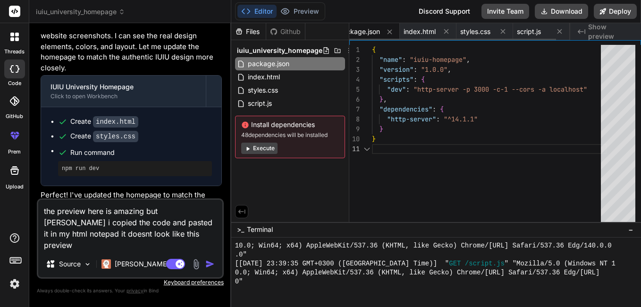
scroll to position [0, 0]
click at [535, 28] on span "script.js" at bounding box center [544, 31] width 24 height 9
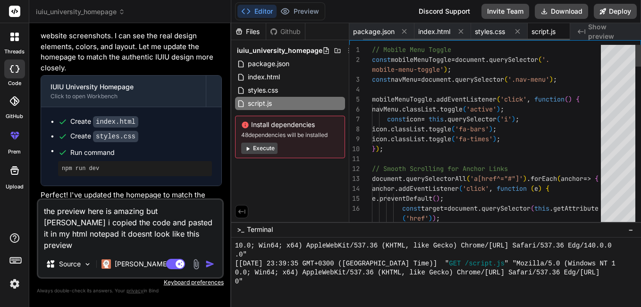
scroll to position [0, 15]
click at [477, 28] on span "styles.css" at bounding box center [475, 31] width 30 height 9
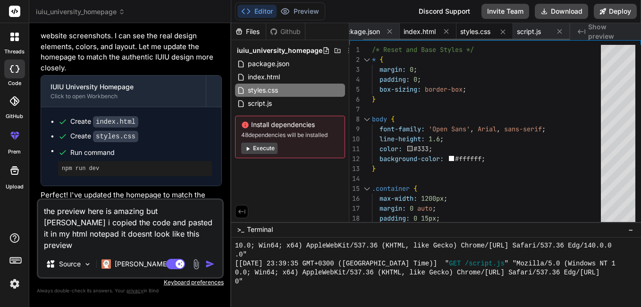
click at [425, 33] on span "index.html" at bounding box center [420, 31] width 32 height 9
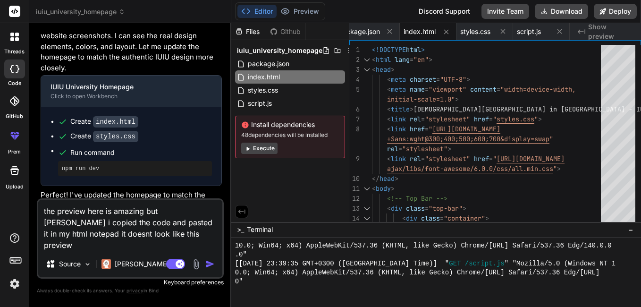
click at [607, 28] on span "Show preview" at bounding box center [610, 31] width 45 height 19
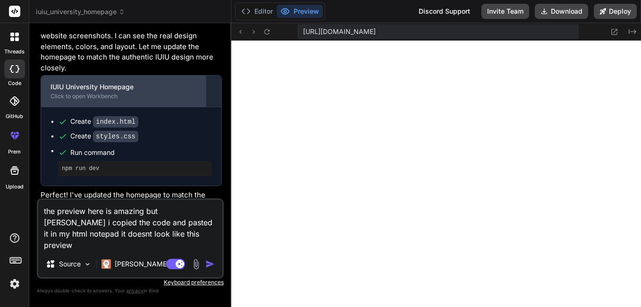
click at [160, 85] on div "IUIU University Homepage" at bounding box center [124, 86] width 146 height 9
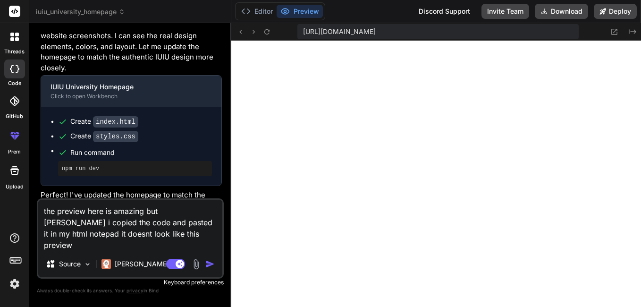
click at [85, 153] on span "Run command" at bounding box center [141, 152] width 142 height 9
click at [80, 167] on pre "npm run dev" at bounding box center [135, 169] width 146 height 8
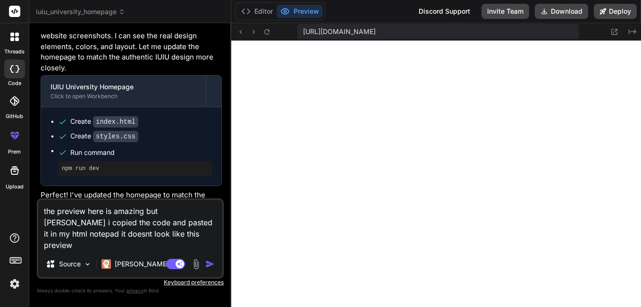
drag, startPoint x: 80, startPoint y: 167, endPoint x: 72, endPoint y: 154, distance: 15.1
click at [72, 154] on span "Run command" at bounding box center [141, 152] width 142 height 9
click at [72, 153] on span "Run command" at bounding box center [141, 152] width 142 height 9
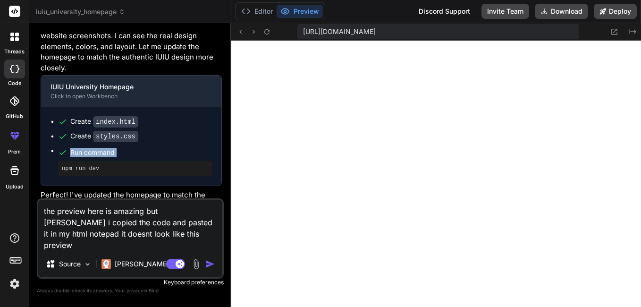
click at [72, 153] on span "Run command" at bounding box center [141, 152] width 142 height 9
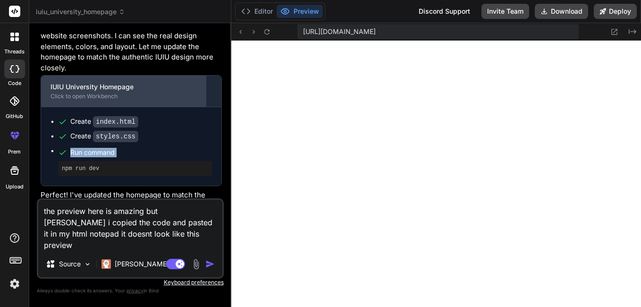
drag, startPoint x: 72, startPoint y: 153, endPoint x: 184, endPoint y: 93, distance: 127.4
click at [184, 93] on div "Click to open Workbench" at bounding box center [124, 97] width 146 height 8
click at [203, 82] on div "IUIU University Homepage Click to open Workbench" at bounding box center [123, 91] width 165 height 31
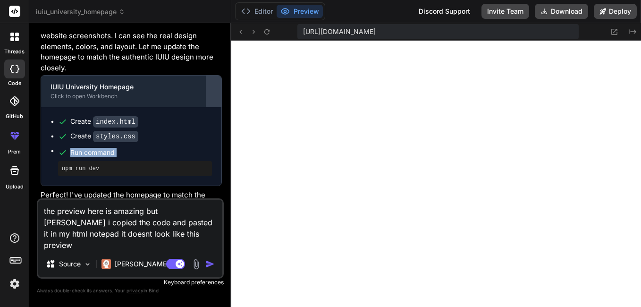
drag, startPoint x: 203, startPoint y: 82, endPoint x: 207, endPoint y: 85, distance: 5.4
click at [207, 85] on div at bounding box center [213, 91] width 15 height 15
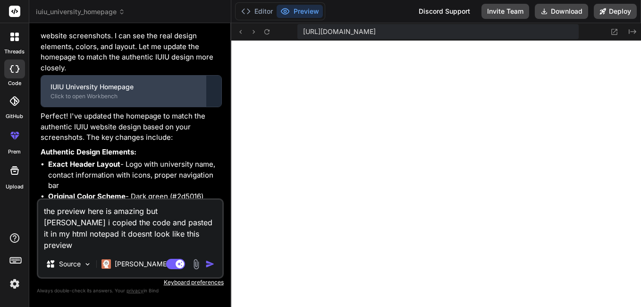
click at [155, 93] on div "Click to open Workbench" at bounding box center [124, 97] width 146 height 8
click at [112, 94] on div "Click to open Workbench" at bounding box center [124, 97] width 146 height 8
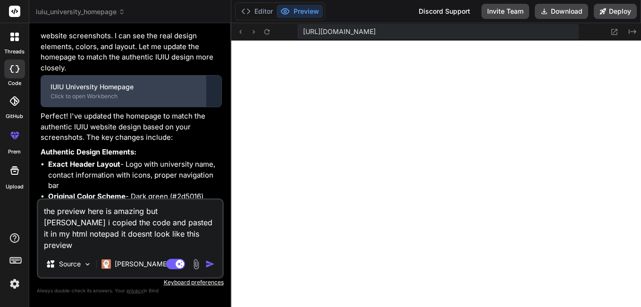
click at [112, 94] on div "Click to open Workbench" at bounding box center [124, 97] width 146 height 8
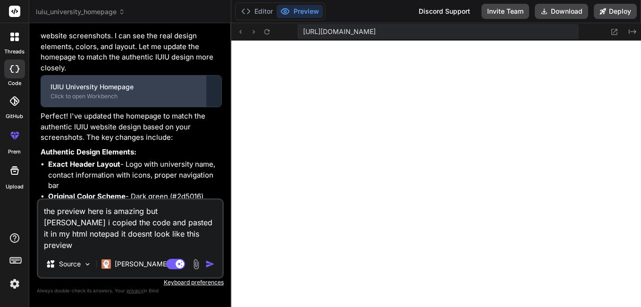
click at [112, 94] on div "Click to open Workbench" at bounding box center [124, 97] width 146 height 8
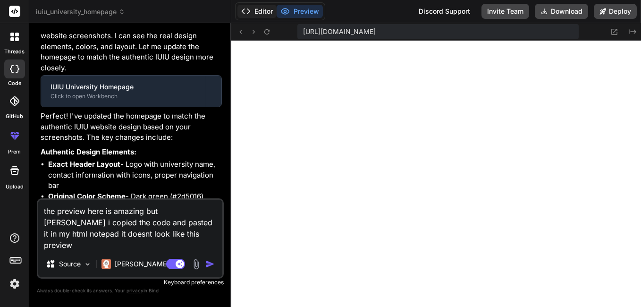
click at [259, 11] on button "Editor" at bounding box center [257, 11] width 39 height 13
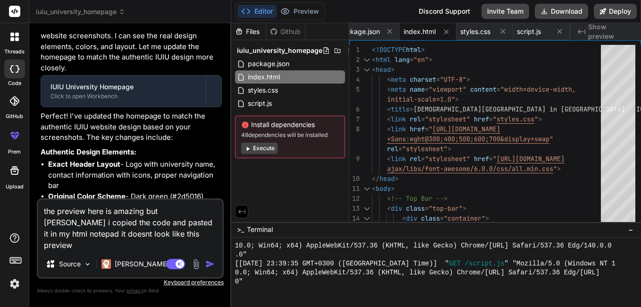
click at [279, 32] on div "Github" at bounding box center [285, 31] width 39 height 9
click at [17, 65] on icon at bounding box center [18, 69] width 4 height 8
drag, startPoint x: 178, startPoint y: 88, endPoint x: 193, endPoint y: 52, distance: 38.5
click at [193, 52] on div "Perfect! Thank you for showing me the actual IUIU website screenshots. I can se…" at bounding box center [131, 243] width 181 height 446
click at [201, 43] on p "Perfect! Thank you for showing me the actual IUIU website screenshots. I can se…" at bounding box center [131, 46] width 181 height 53
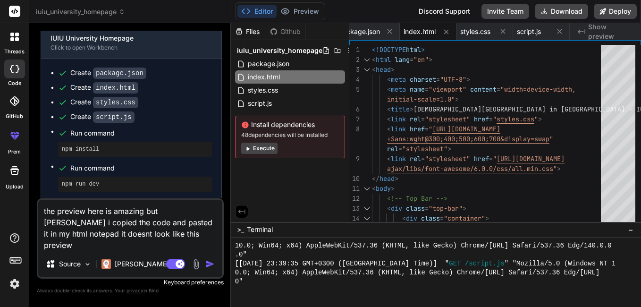
scroll to position [1410, 0]
click at [107, 88] on code "index.html" at bounding box center [115, 88] width 45 height 11
click at [115, 74] on code "package.json" at bounding box center [119, 73] width 53 height 11
click at [112, 85] on code "index.html" at bounding box center [115, 88] width 45 height 11
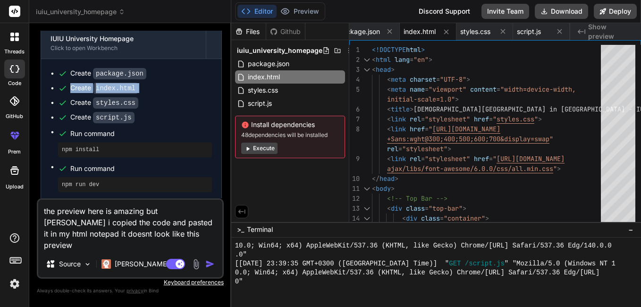
click at [112, 85] on code "index.html" at bounding box center [115, 88] width 45 height 11
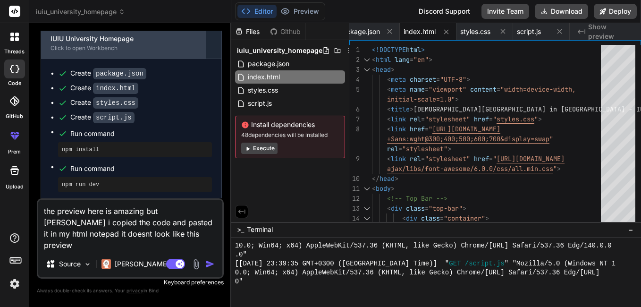
click at [153, 52] on div "IUIU University Homepage Click to open Workbench" at bounding box center [123, 42] width 165 height 31
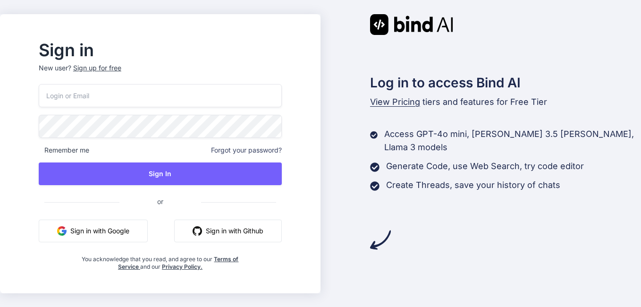
click at [167, 95] on input "email" at bounding box center [160, 95] width 243 height 23
type input "n"
type input "[EMAIL_ADDRESS][DOMAIN_NAME]"
click at [89, 150] on span "Remember me" at bounding box center [64, 149] width 51 height 9
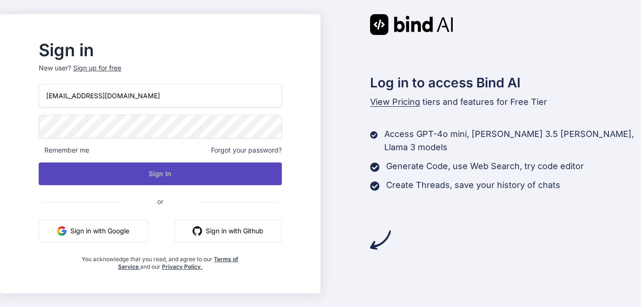
click at [160, 166] on button "Sign In" at bounding box center [160, 173] width 243 height 23
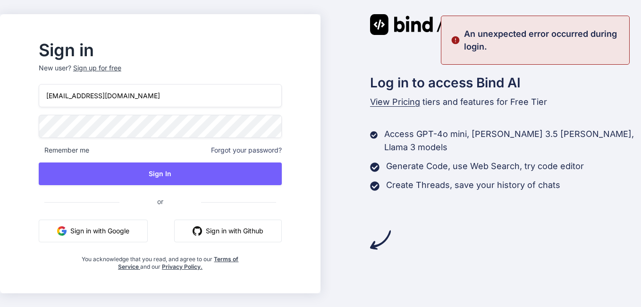
click at [344, 227] on div "Log in to access Bind AI View Pricing tiers and features for Free Tier Access G…" at bounding box center [481, 132] width 321 height 236
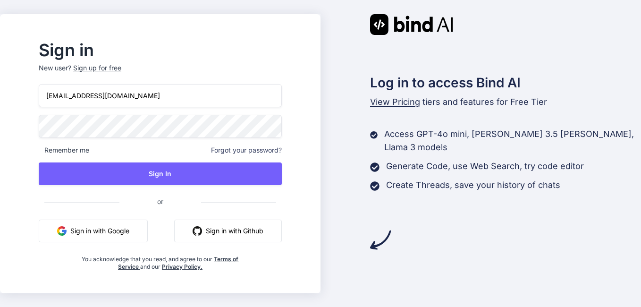
click at [136, 228] on button "Sign in with Google" at bounding box center [93, 231] width 109 height 23
click at [118, 67] on div "Sign up for free" at bounding box center [97, 67] width 48 height 9
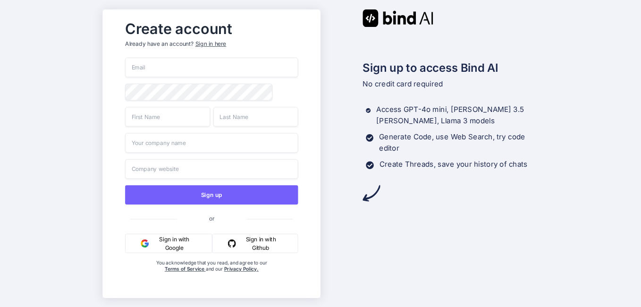
click at [189, 68] on input "email" at bounding box center [211, 68] width 173 height 20
type input "[EMAIL_ADDRESS][DOMAIN_NAME]"
type input "Tierrah"
click at [235, 141] on input "text" at bounding box center [211, 143] width 173 height 20
type input "kunn"
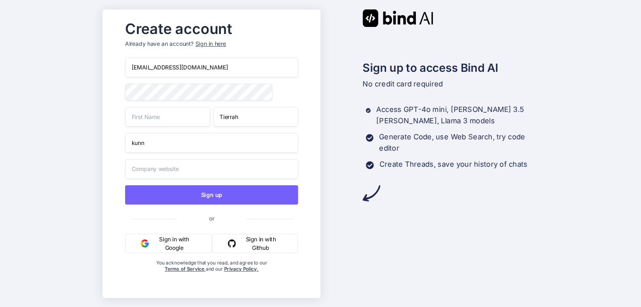
type input "Huzaifa"
type input "kunn"
drag, startPoint x: 169, startPoint y: 118, endPoint x: 128, endPoint y: 118, distance: 41.1
click at [128, 118] on input "Huzaifa" at bounding box center [167, 117] width 85 height 20
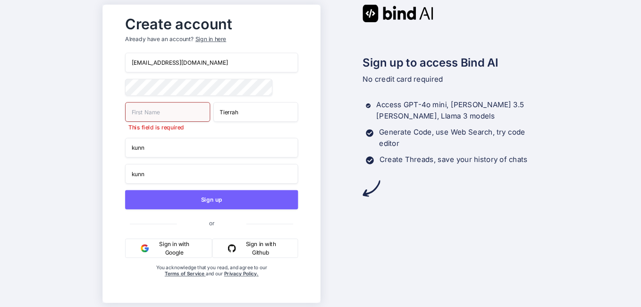
drag, startPoint x: 244, startPoint y: 119, endPoint x: 221, endPoint y: 121, distance: 23.3
click at [221, 121] on input "Tierrah" at bounding box center [255, 112] width 85 height 20
click at [174, 118] on input "text" at bounding box center [167, 112] width 85 height 20
paste input "Tierrah"
type input "Tierrah"
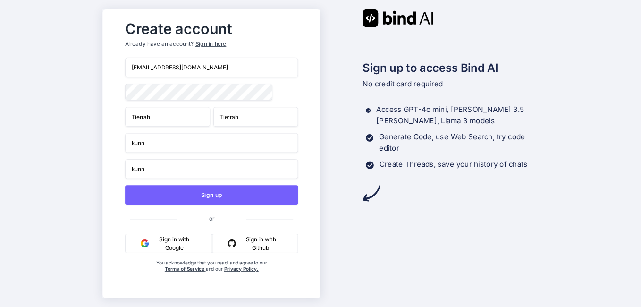
click at [255, 110] on input "Tierrah" at bounding box center [255, 117] width 85 height 20
type input "Tats"
click at [184, 173] on input "kunn" at bounding box center [211, 169] width 173 height 20
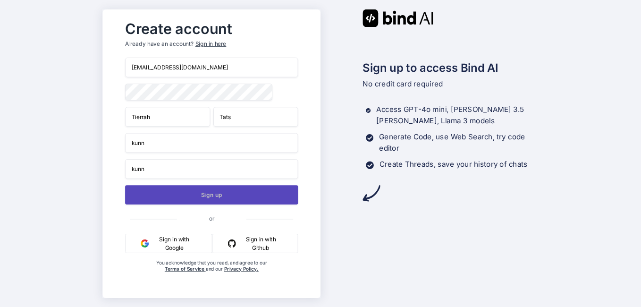
click at [235, 189] on button "Sign up" at bounding box center [211, 194] width 173 height 19
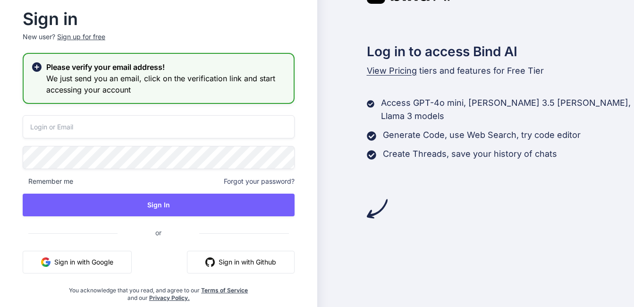
click at [94, 128] on input "email" at bounding box center [159, 126] width 272 height 23
type input "[EMAIL_ADDRESS][DOMAIN_NAME]"
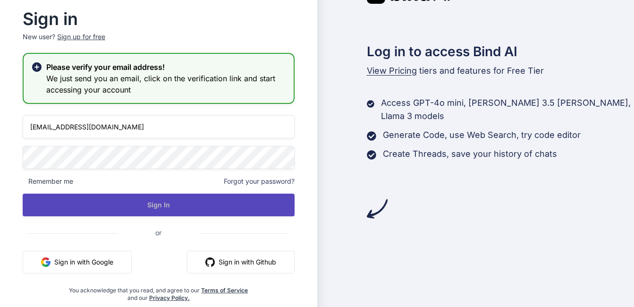
click at [118, 200] on button "Sign In" at bounding box center [159, 205] width 272 height 23
click at [150, 205] on button "Sign In" at bounding box center [159, 205] width 272 height 23
click at [150, 204] on button "Sign In" at bounding box center [159, 205] width 272 height 23
